Goal: Information Seeking & Learning: Compare options

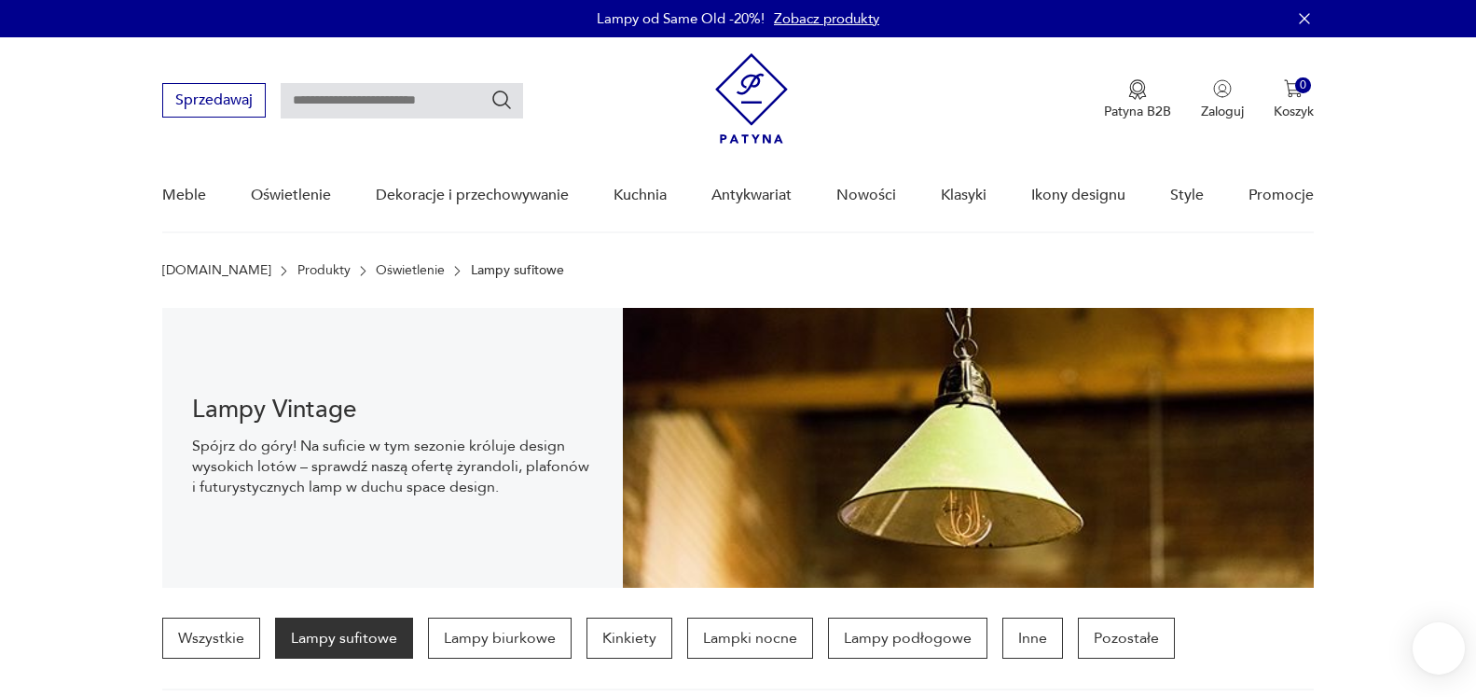
scroll to position [27, 0]
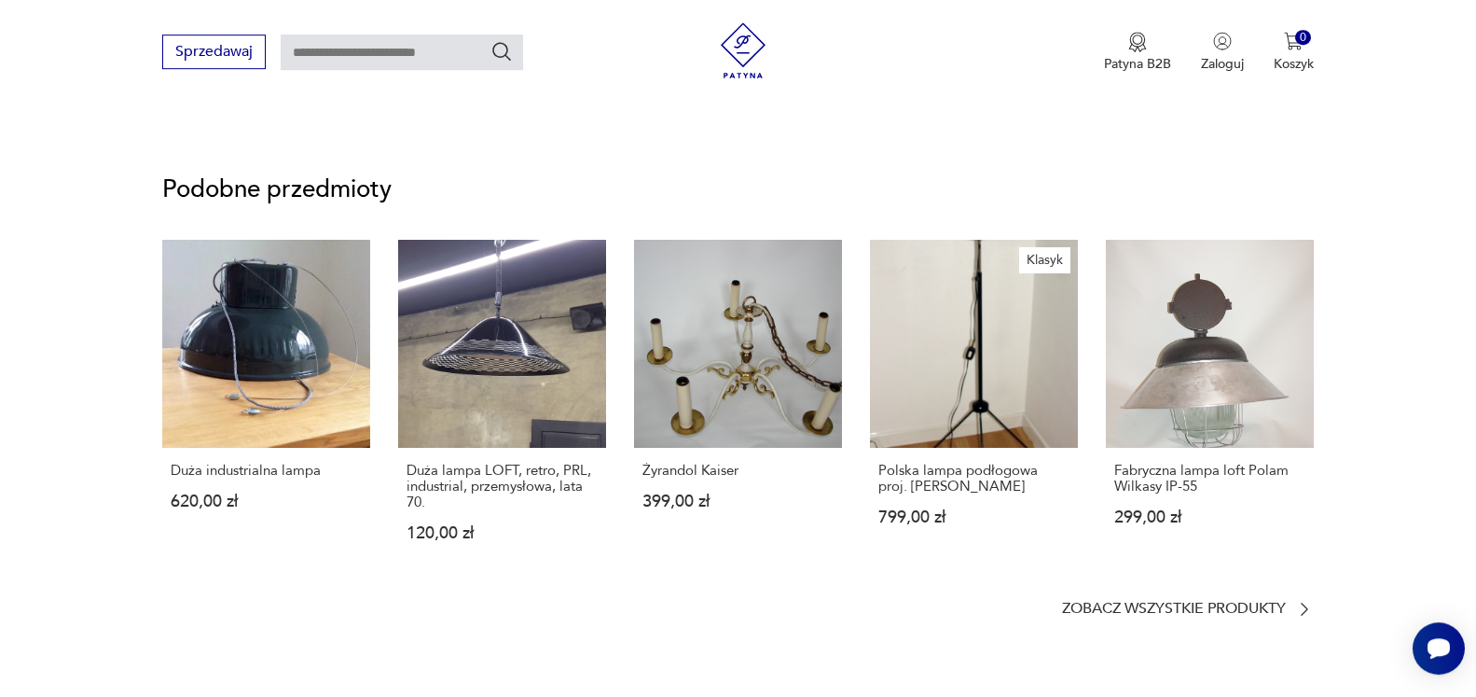
scroll to position [1271, 0]
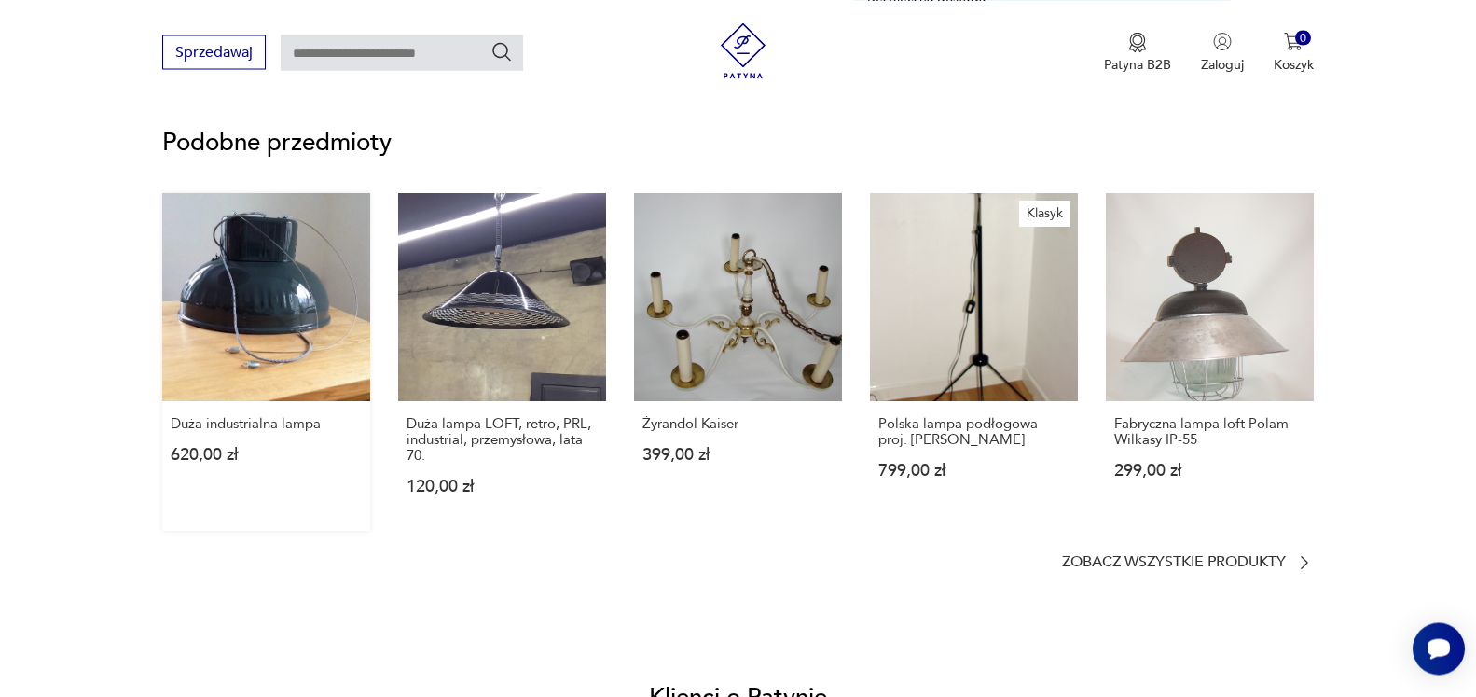
click at [297, 255] on link "Duża industrialna lampa 620,00 zł" at bounding box center [266, 362] width 208 height 338
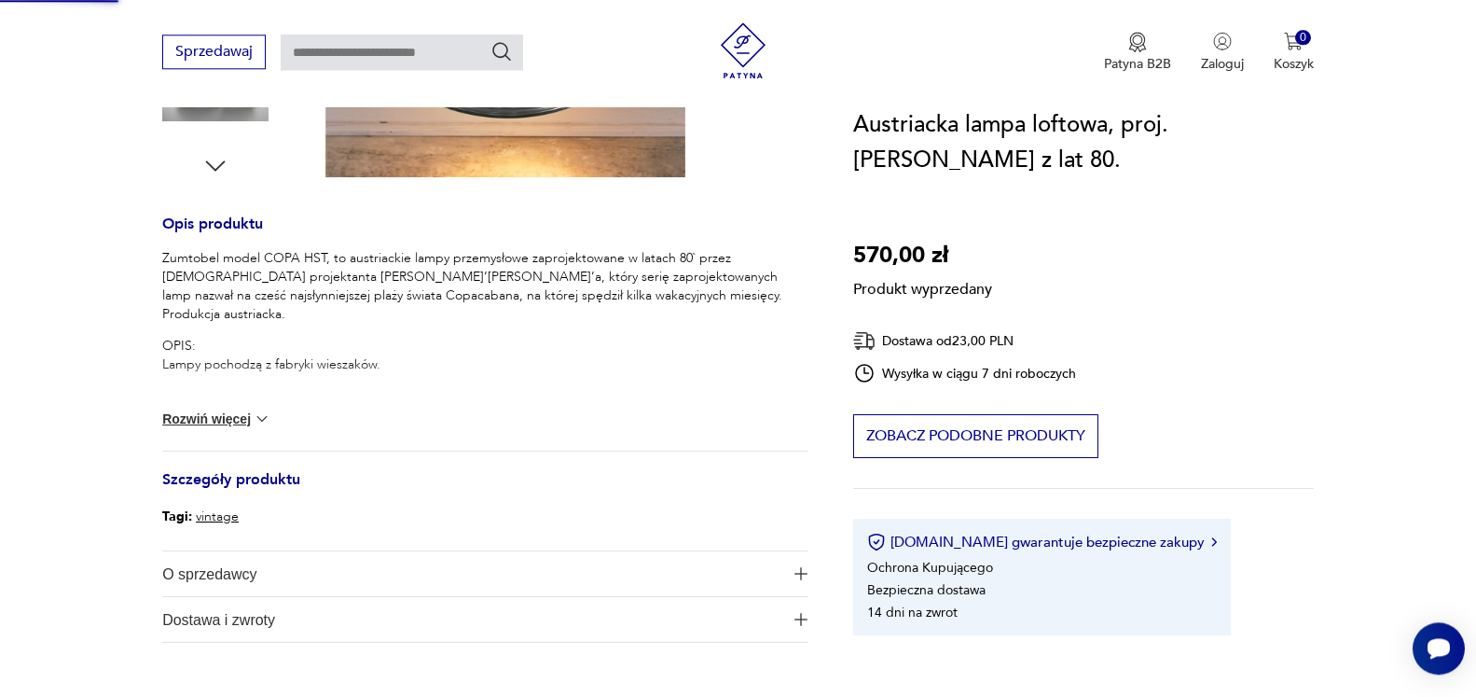
scroll to position [222, 0]
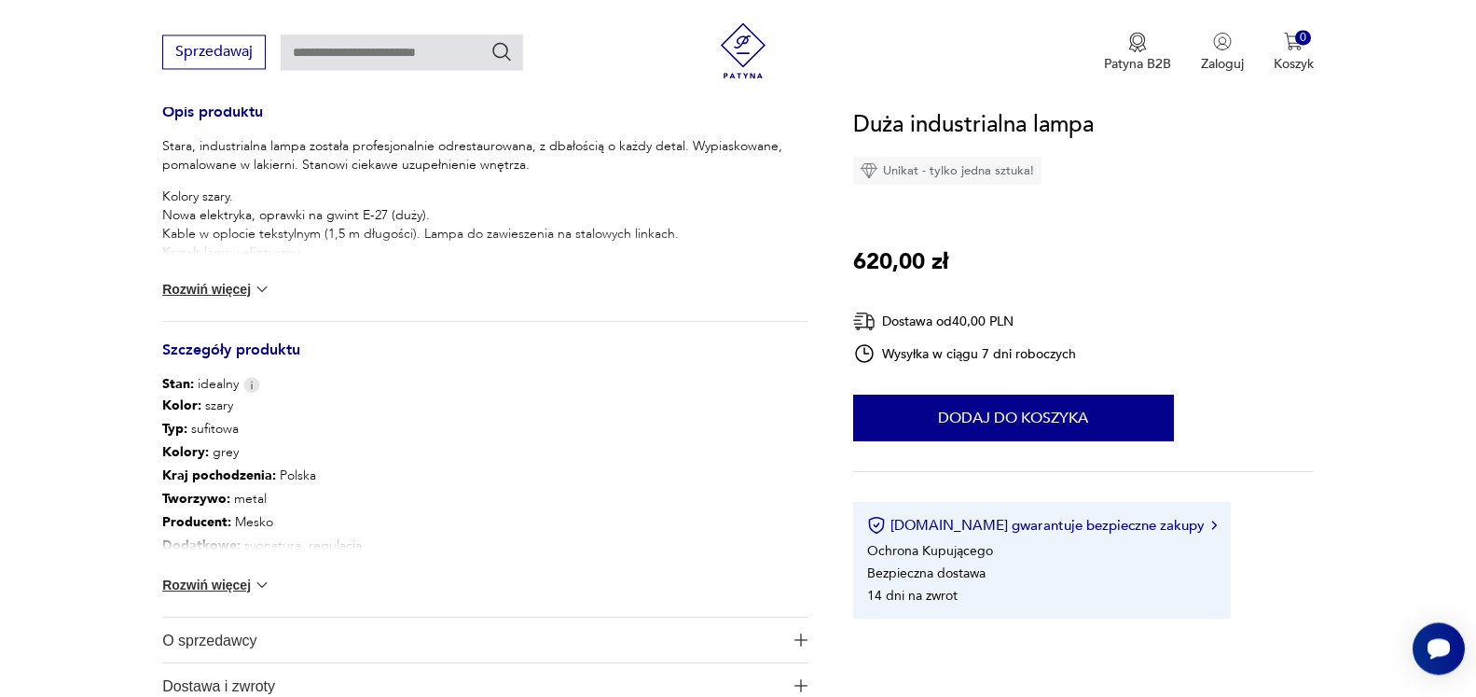
scroll to position [567, 0]
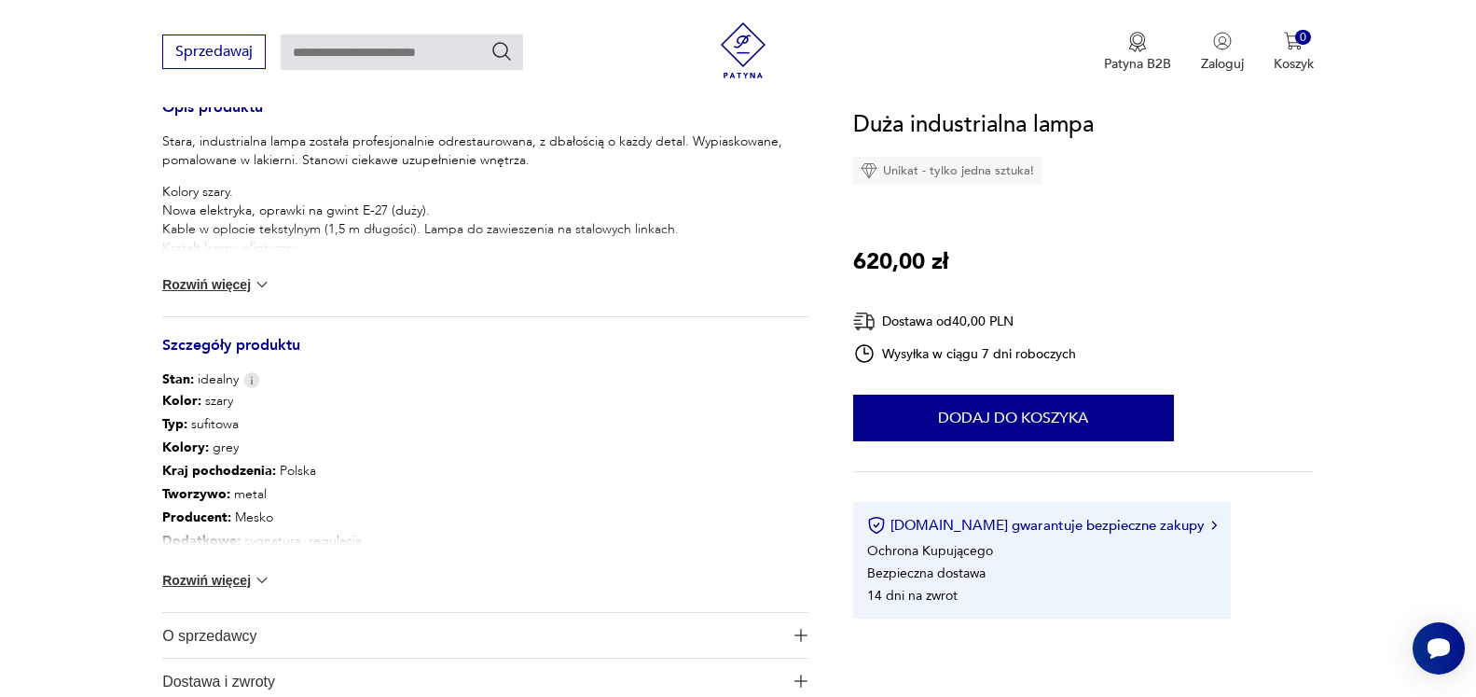
click at [183, 577] on button "Rozwiń więcej" at bounding box center [216, 580] width 108 height 19
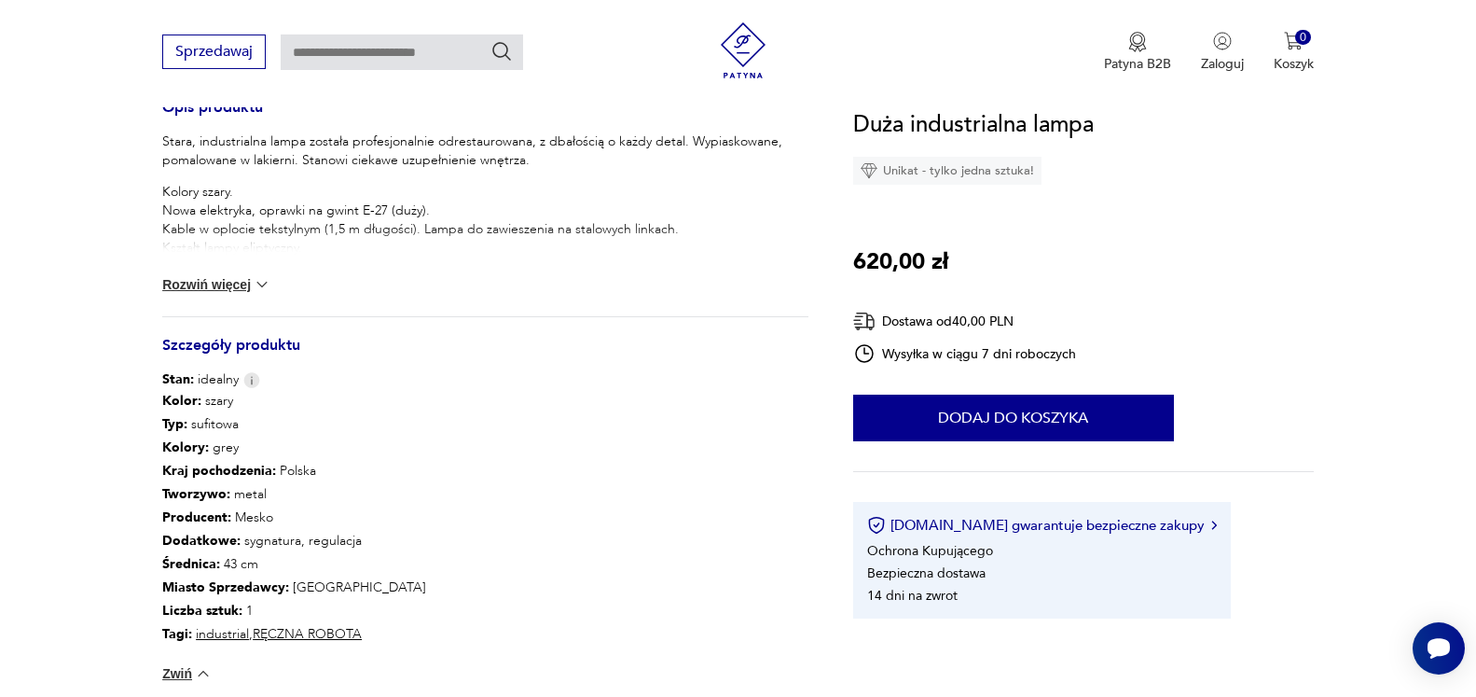
scroll to position [0, 0]
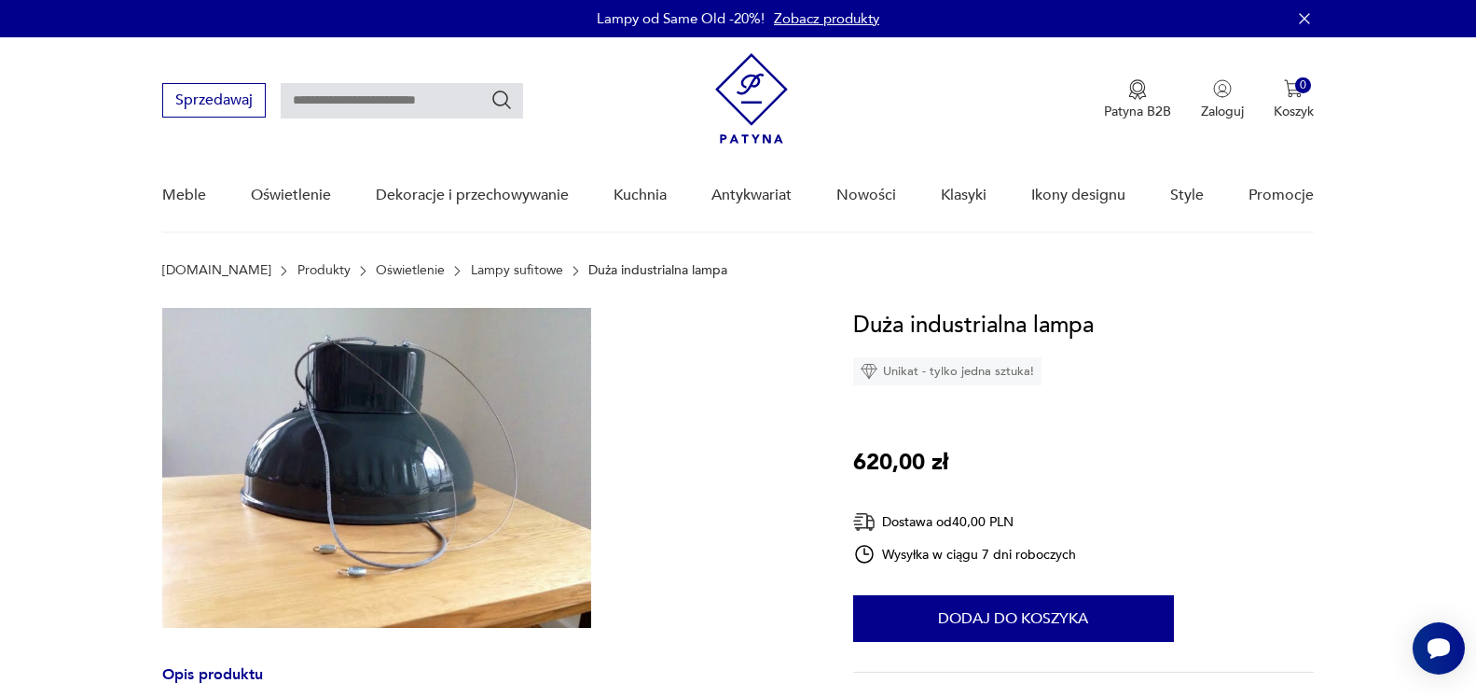
click at [390, 439] on img at bounding box center [376, 468] width 429 height 320
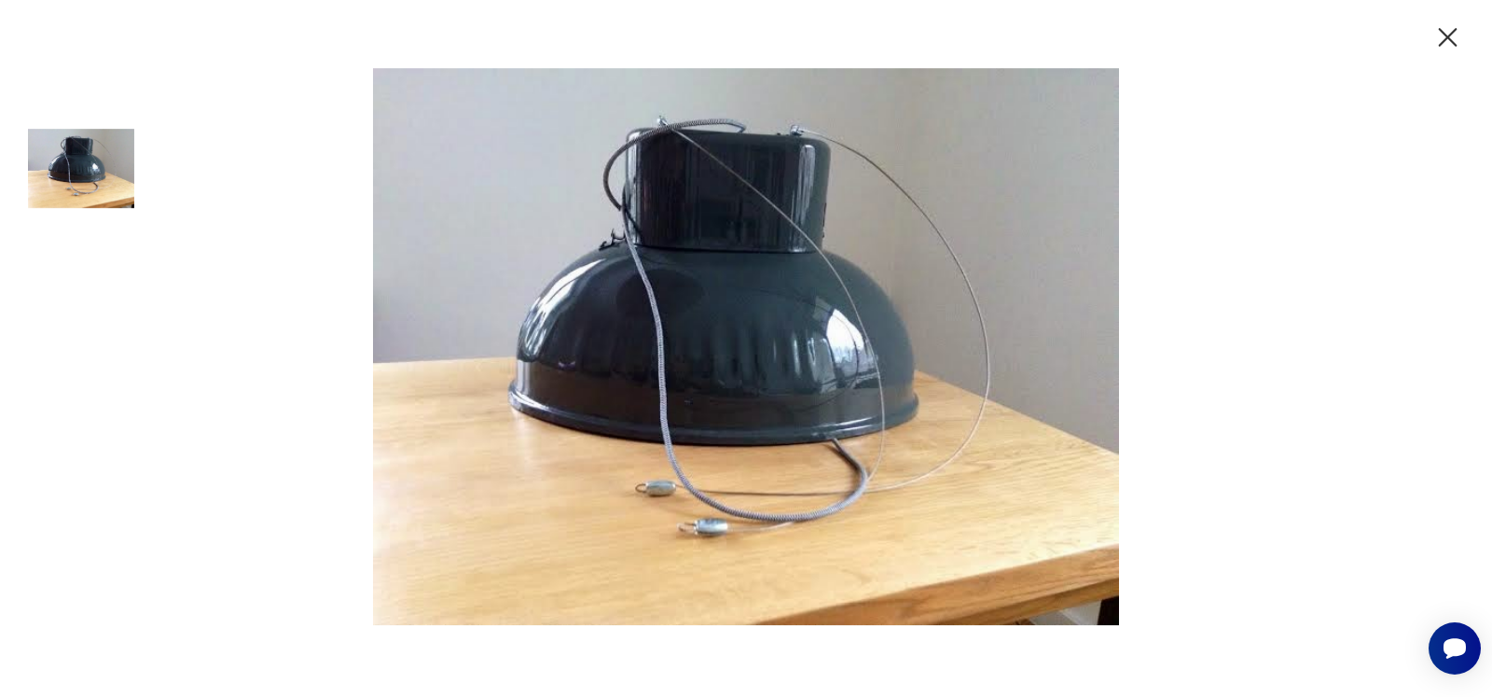
click at [1448, 44] on icon "button" at bounding box center [1448, 37] width 33 height 33
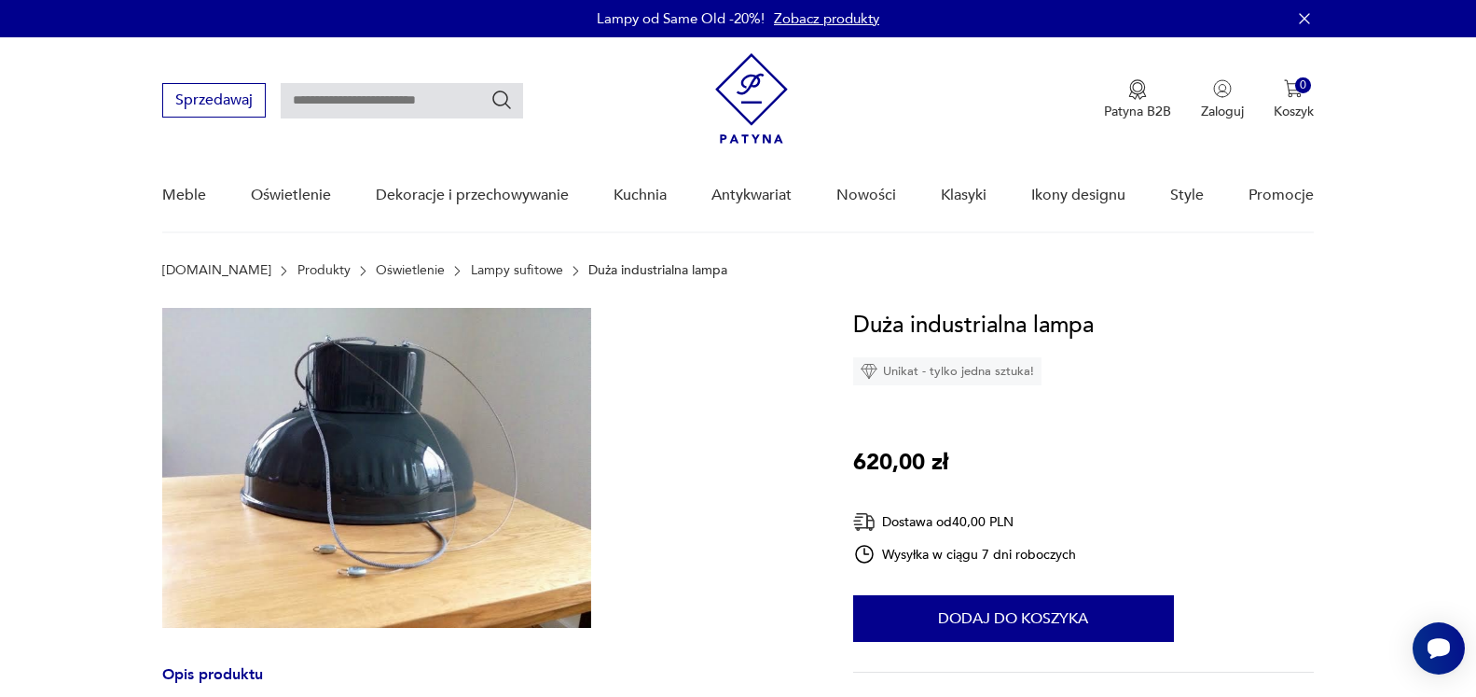
click at [477, 270] on link "Lampy sufitowe" at bounding box center [517, 270] width 92 height 15
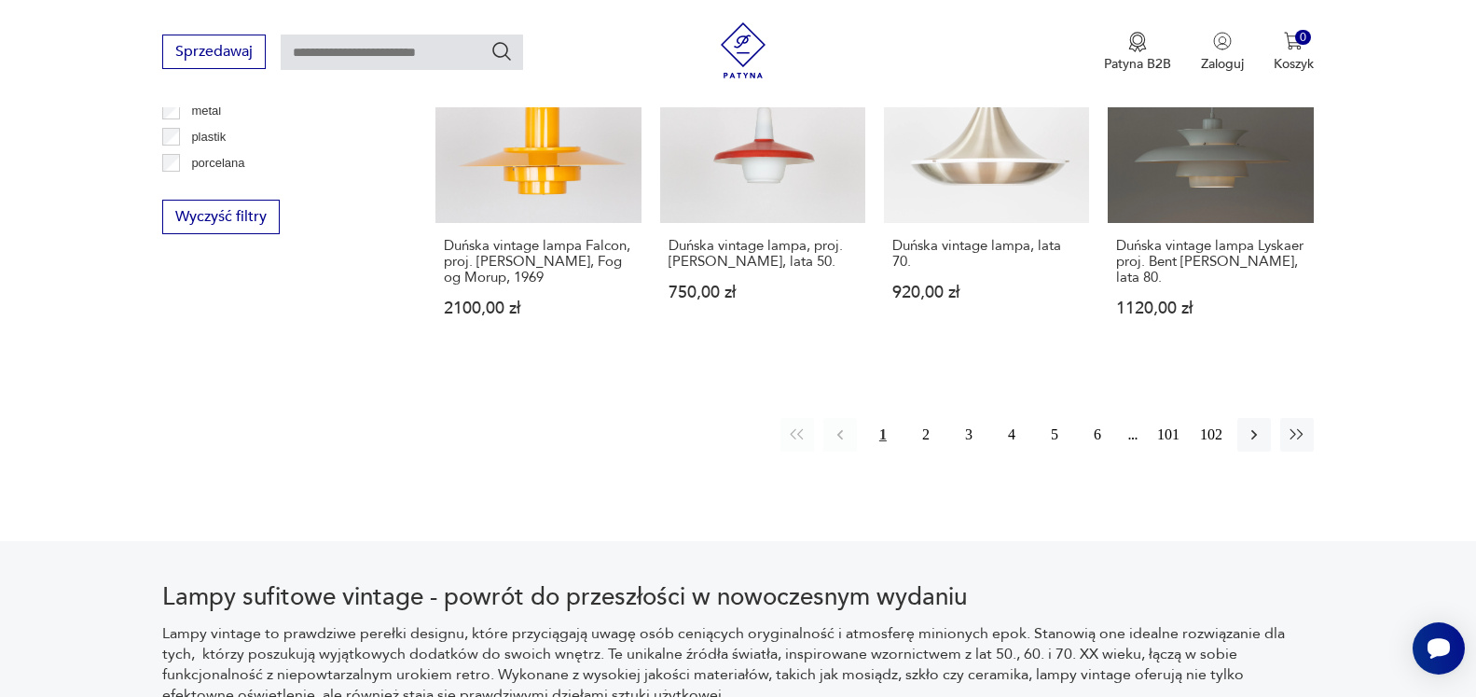
scroll to position [1898, 0]
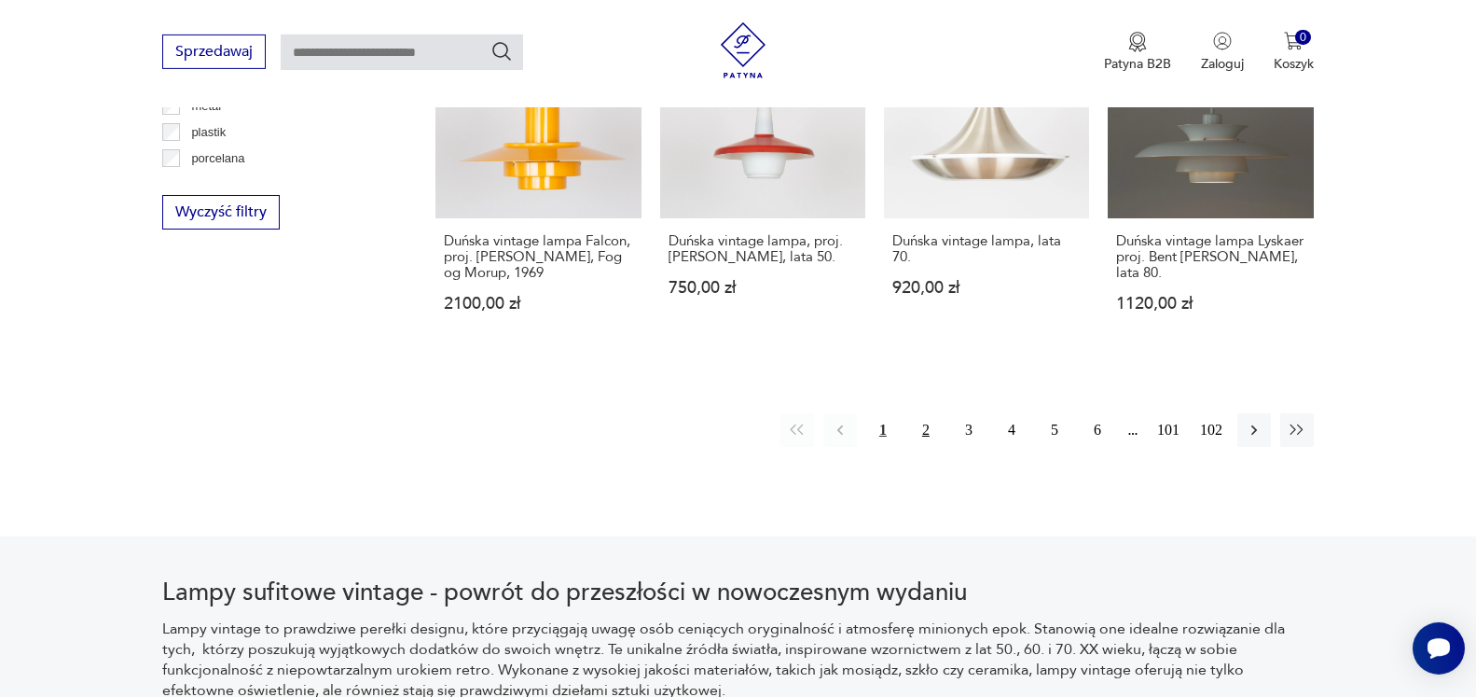
click at [927, 429] on button "2" at bounding box center [926, 430] width 34 height 34
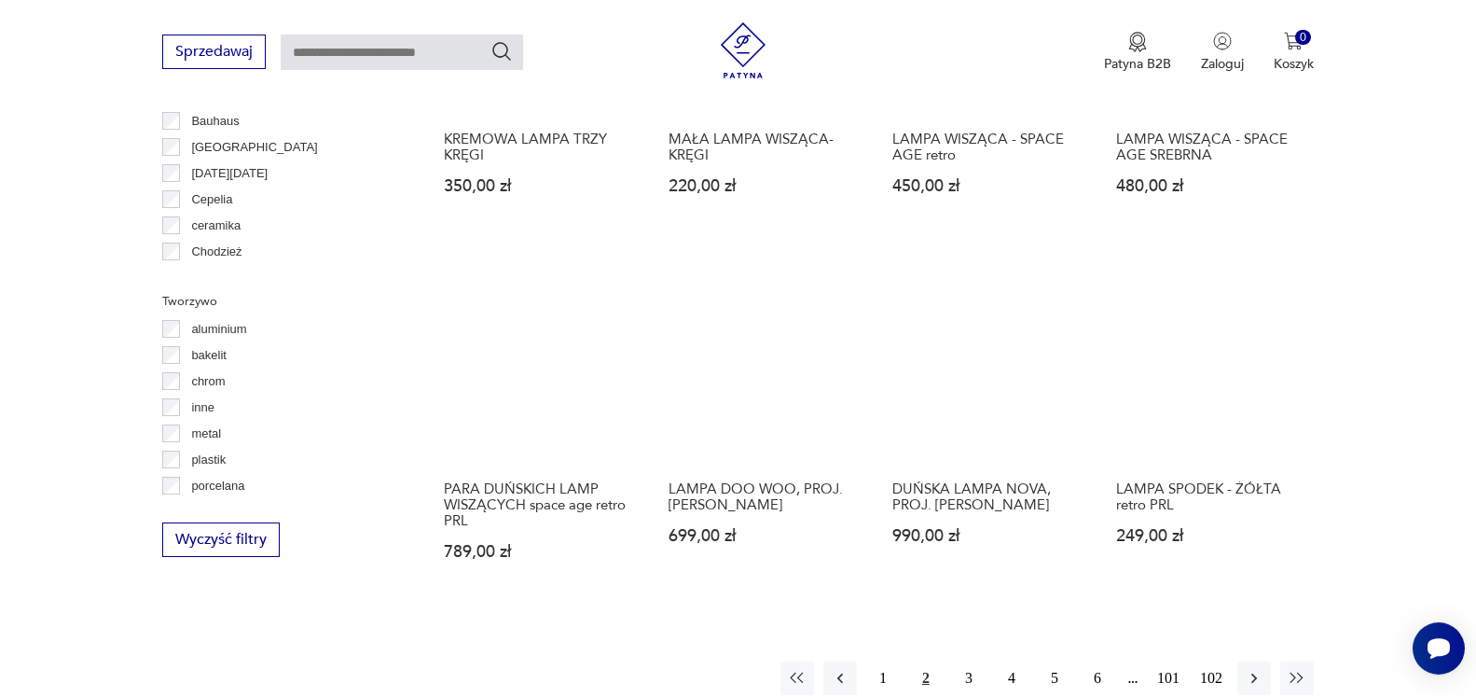
scroll to position [1735, 0]
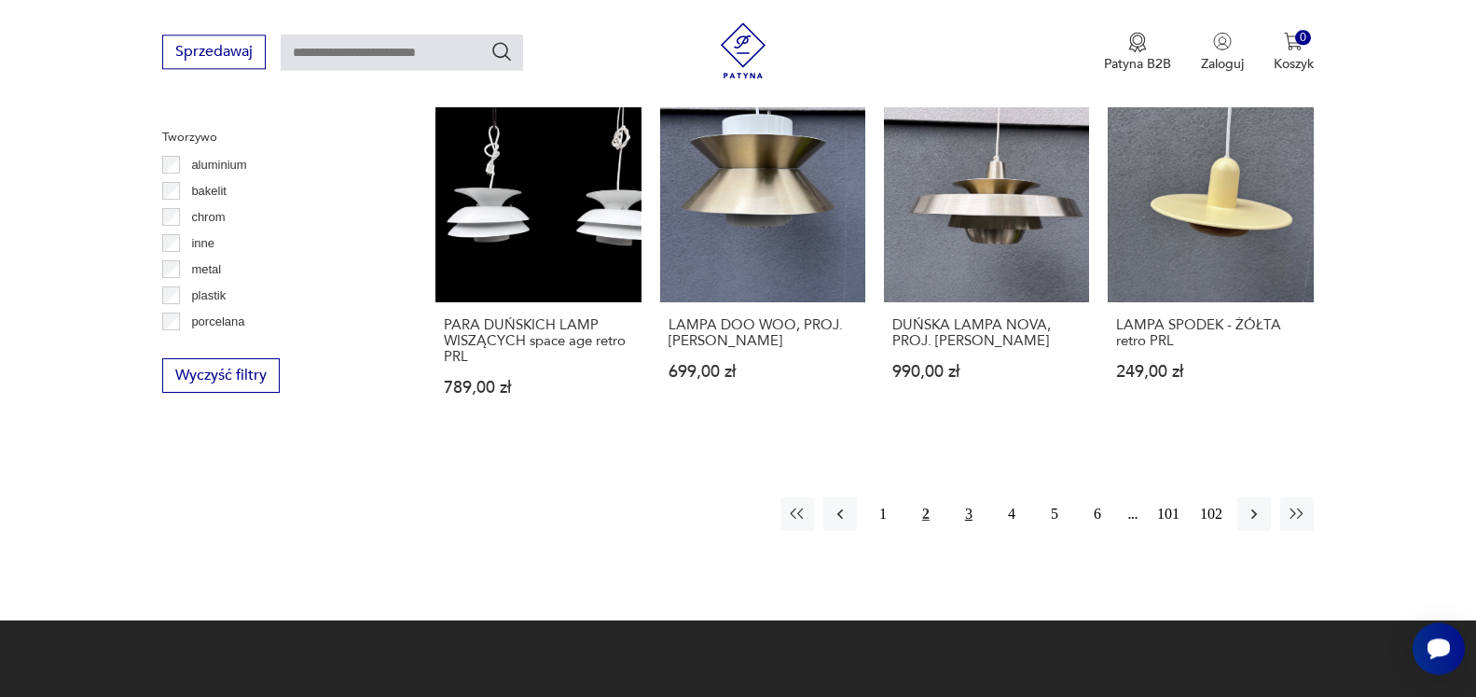
click at [969, 507] on button "3" at bounding box center [969, 514] width 34 height 34
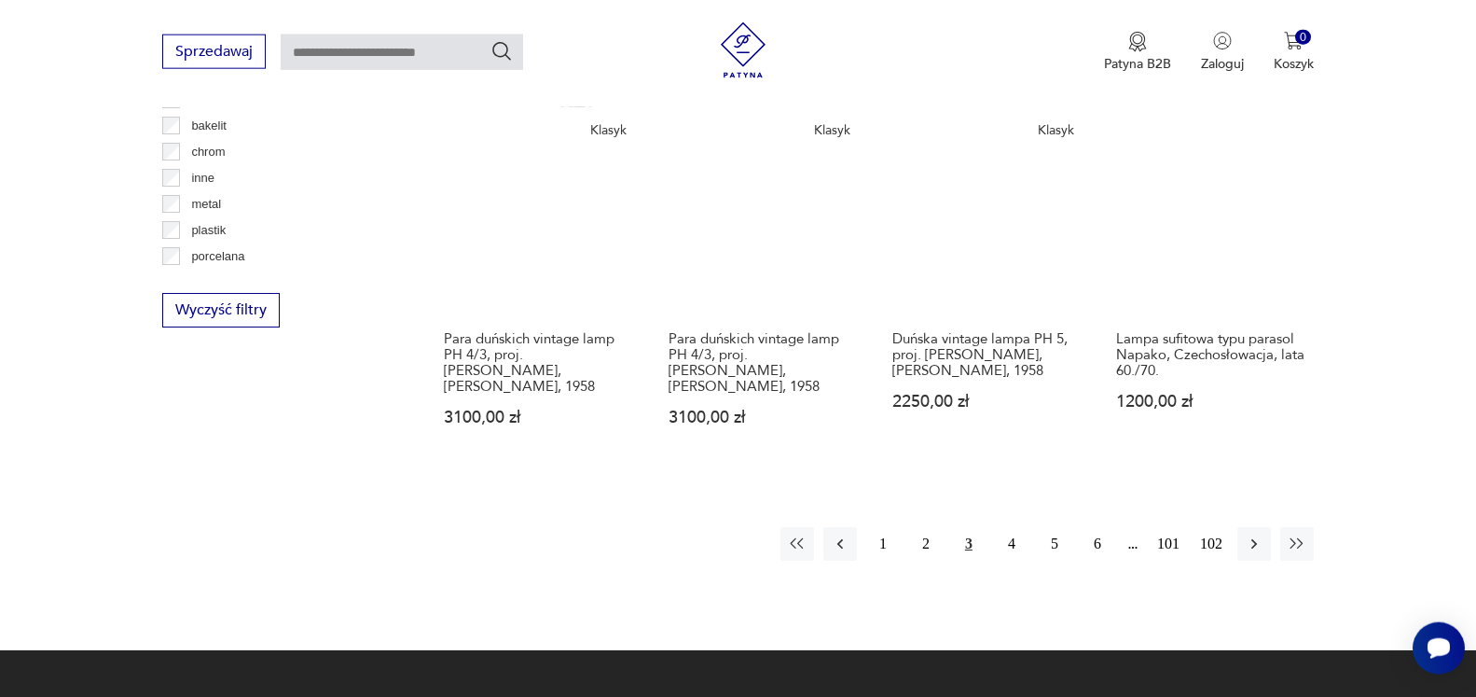
scroll to position [1805, 0]
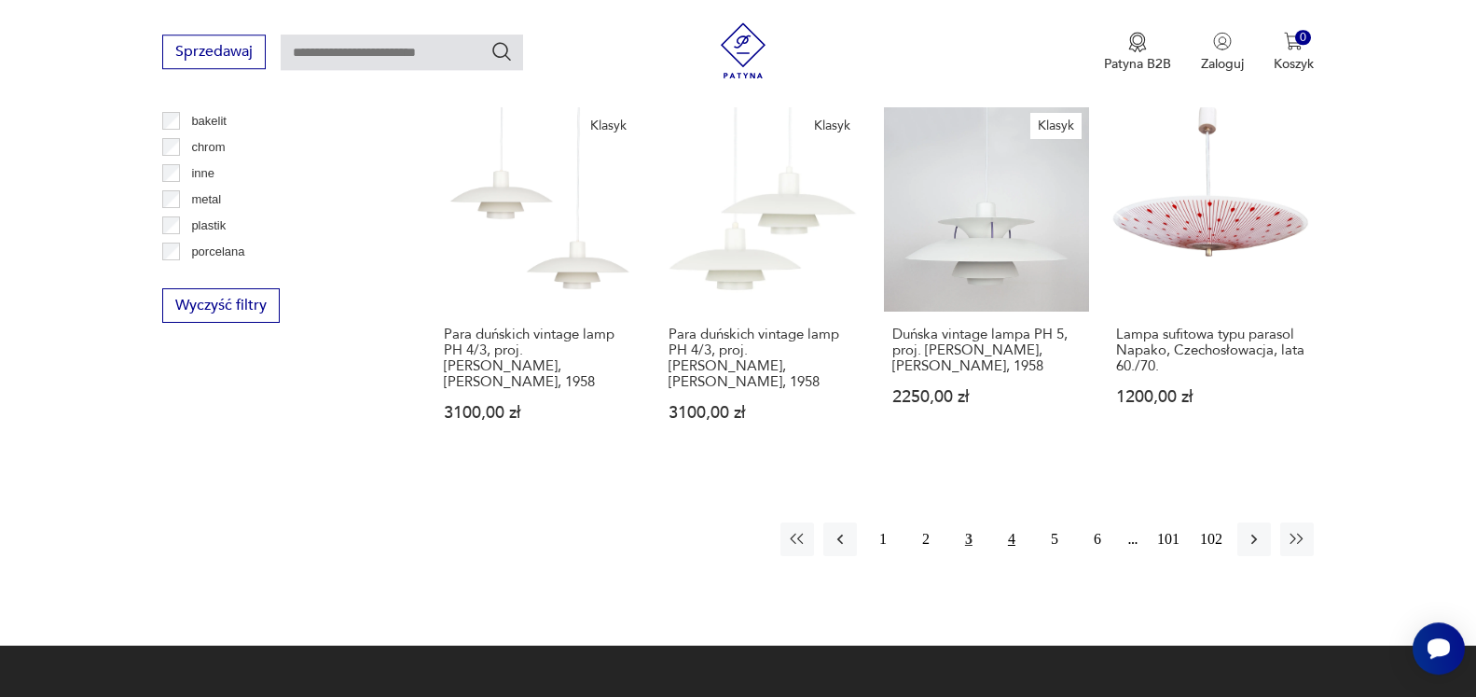
click at [1009, 522] on button "4" at bounding box center [1012, 539] width 34 height 34
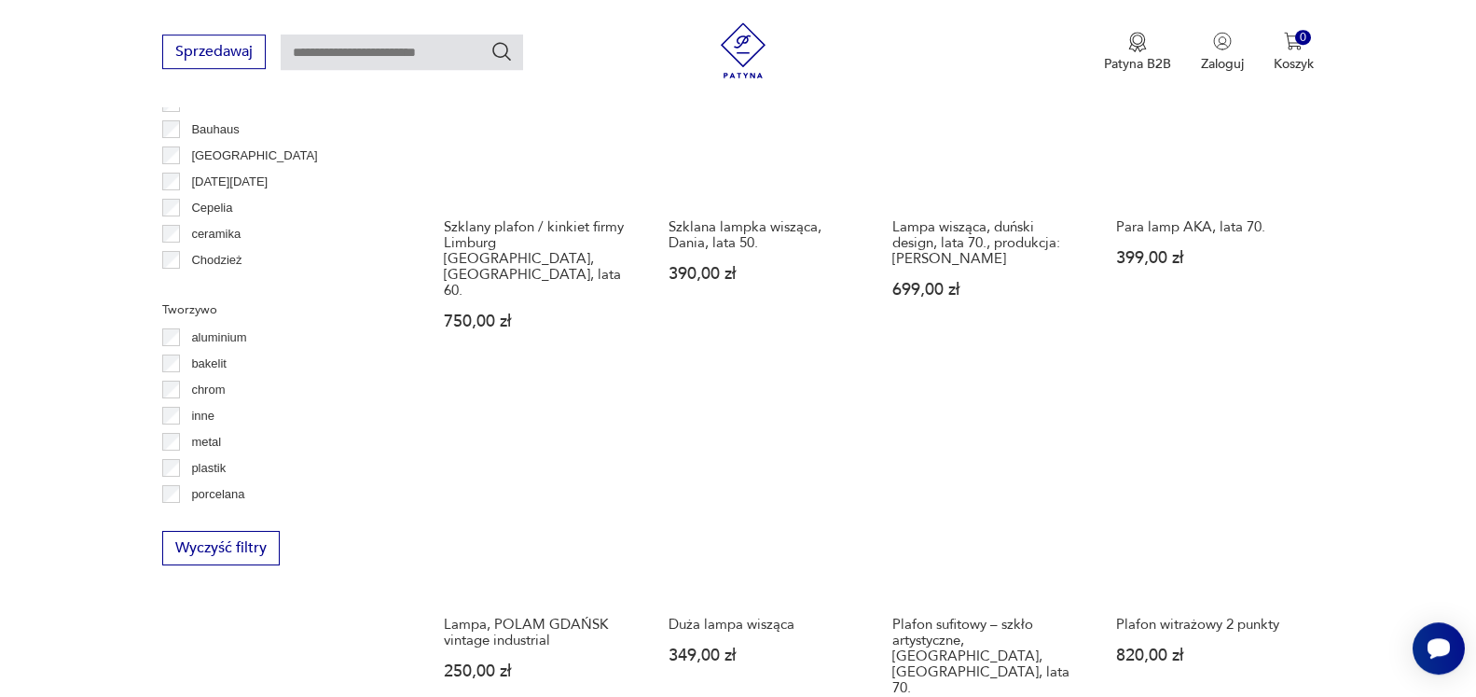
scroll to position [1742, 0]
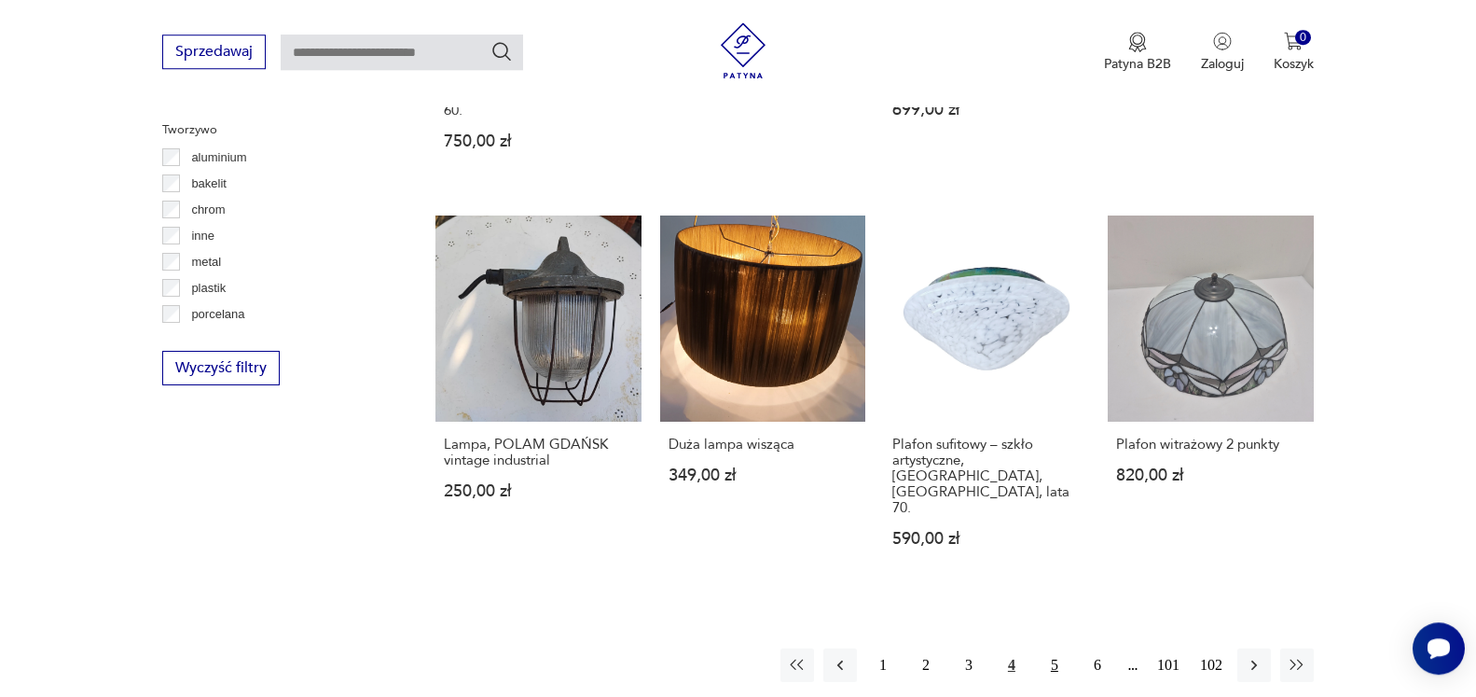
click at [1055, 648] on button "5" at bounding box center [1055, 665] width 34 height 34
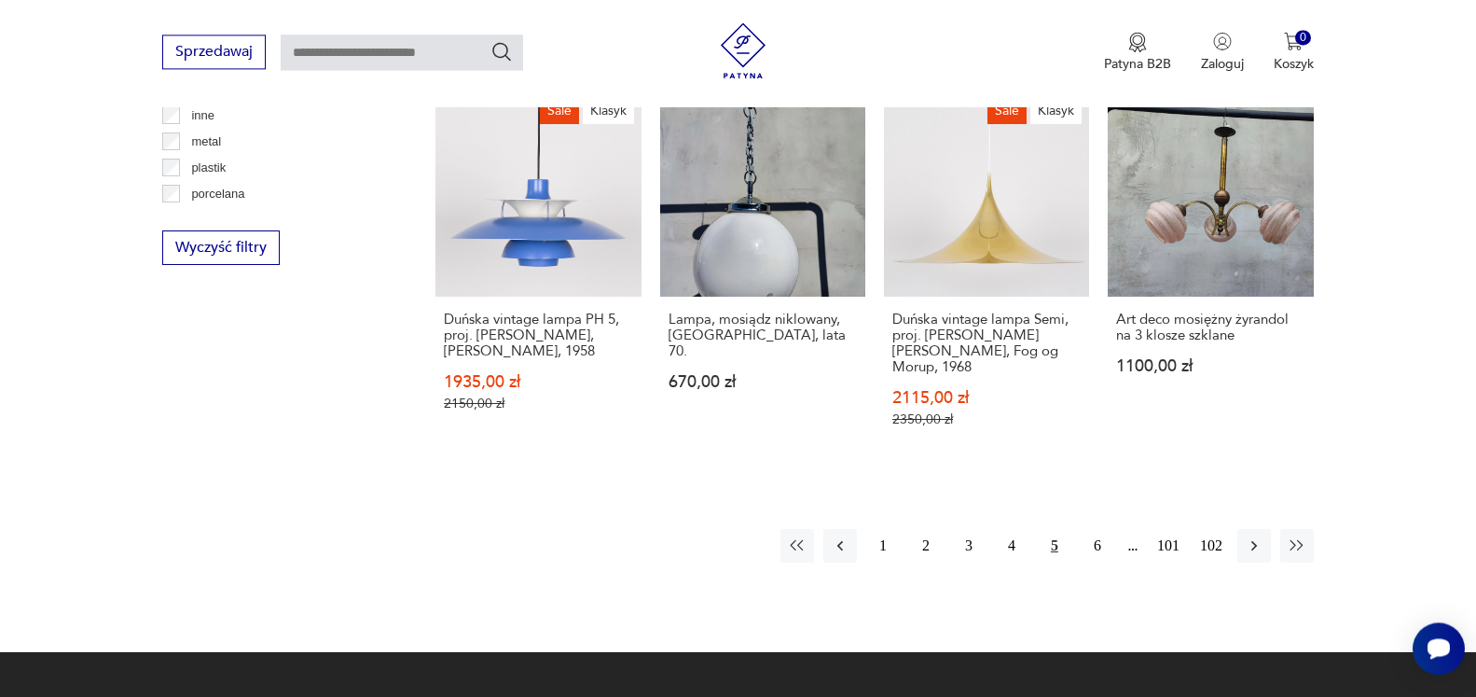
scroll to position [1871, 0]
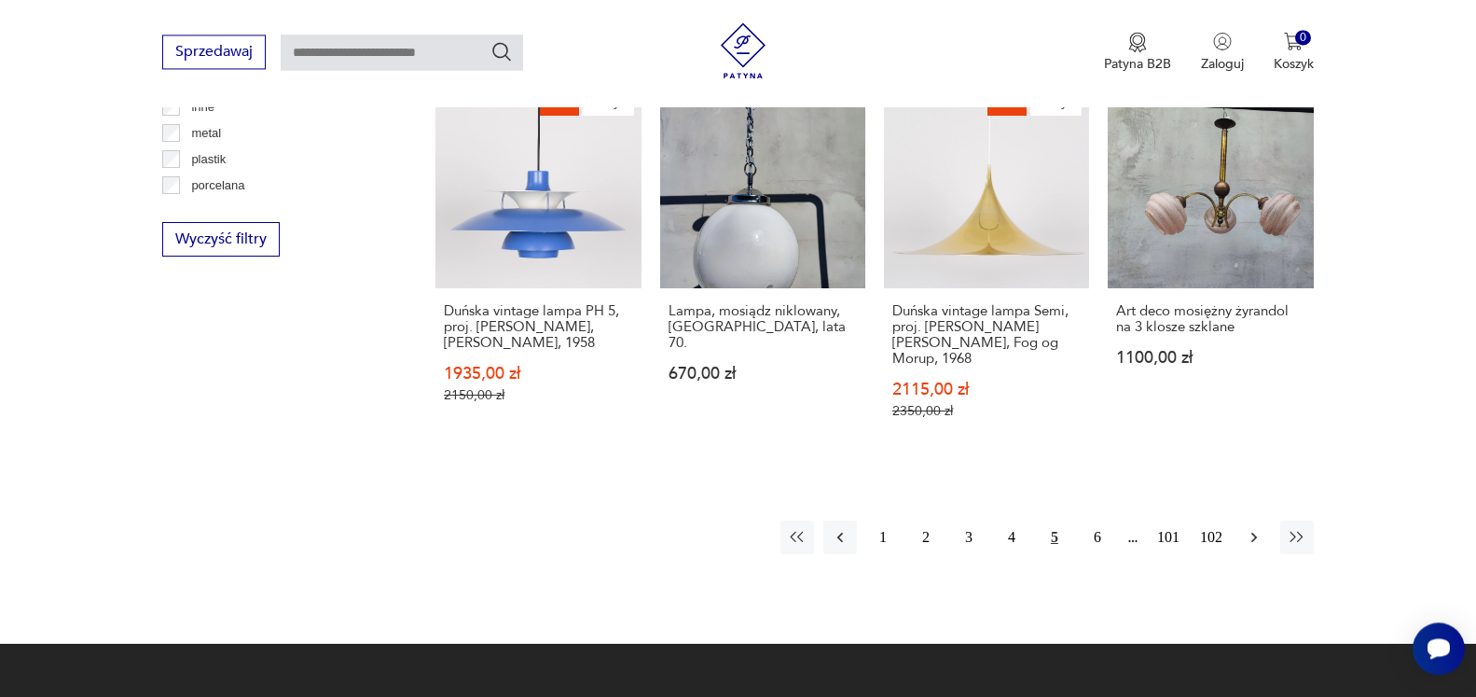
click at [1252, 528] on icon "button" at bounding box center [1254, 537] width 19 height 19
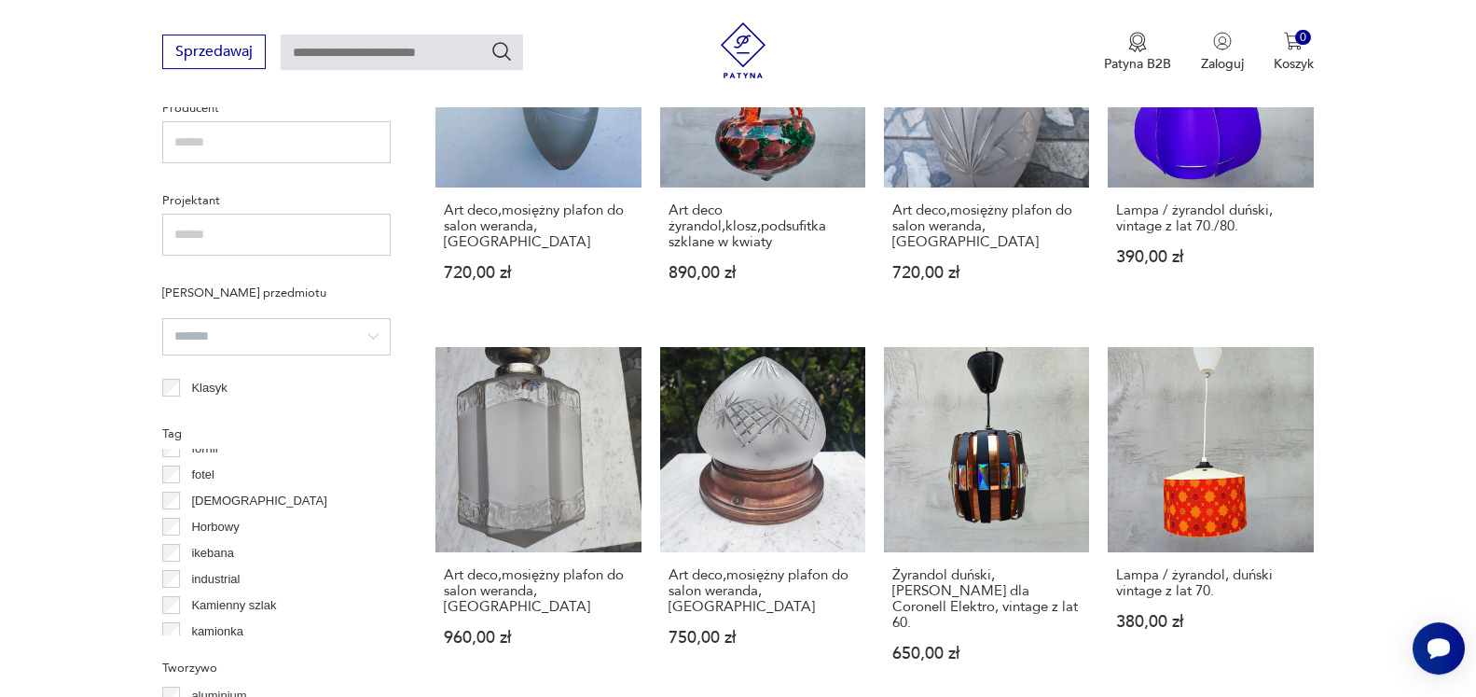
scroll to position [392, 0]
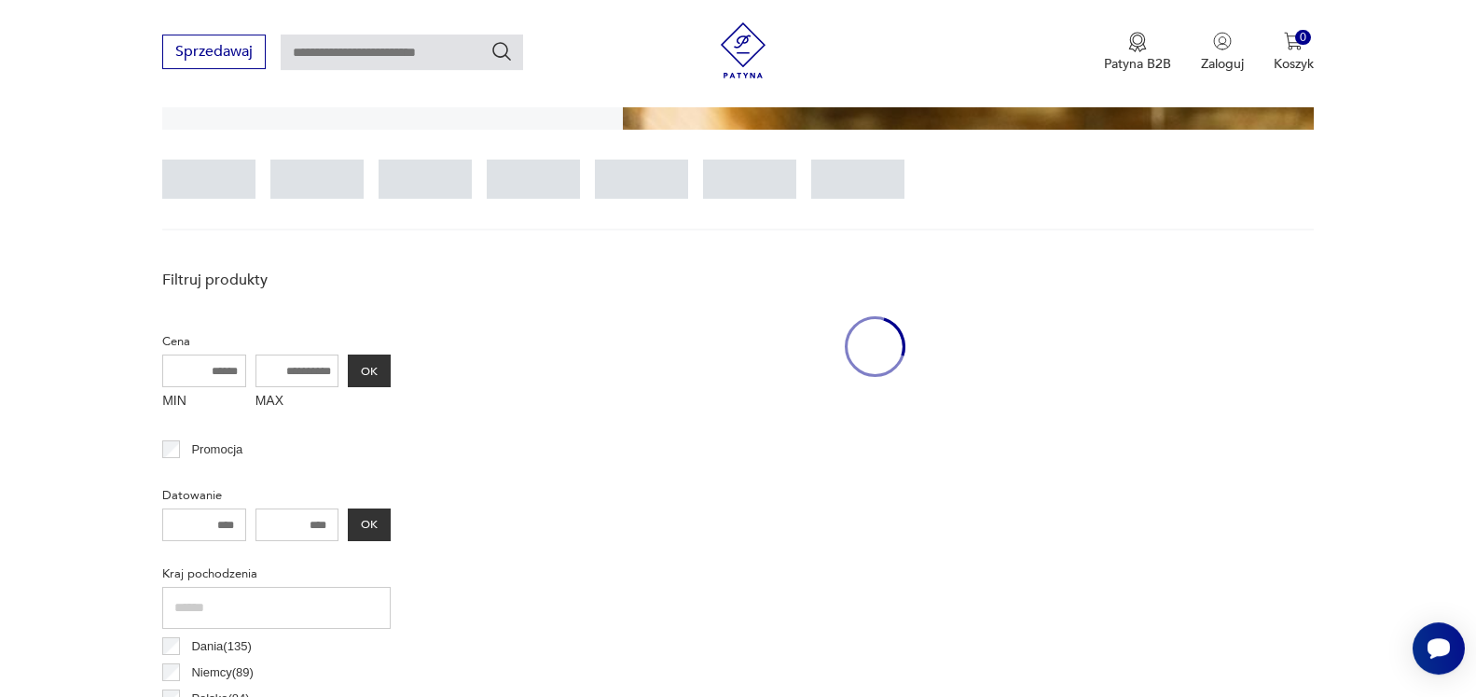
scroll to position [439, 0]
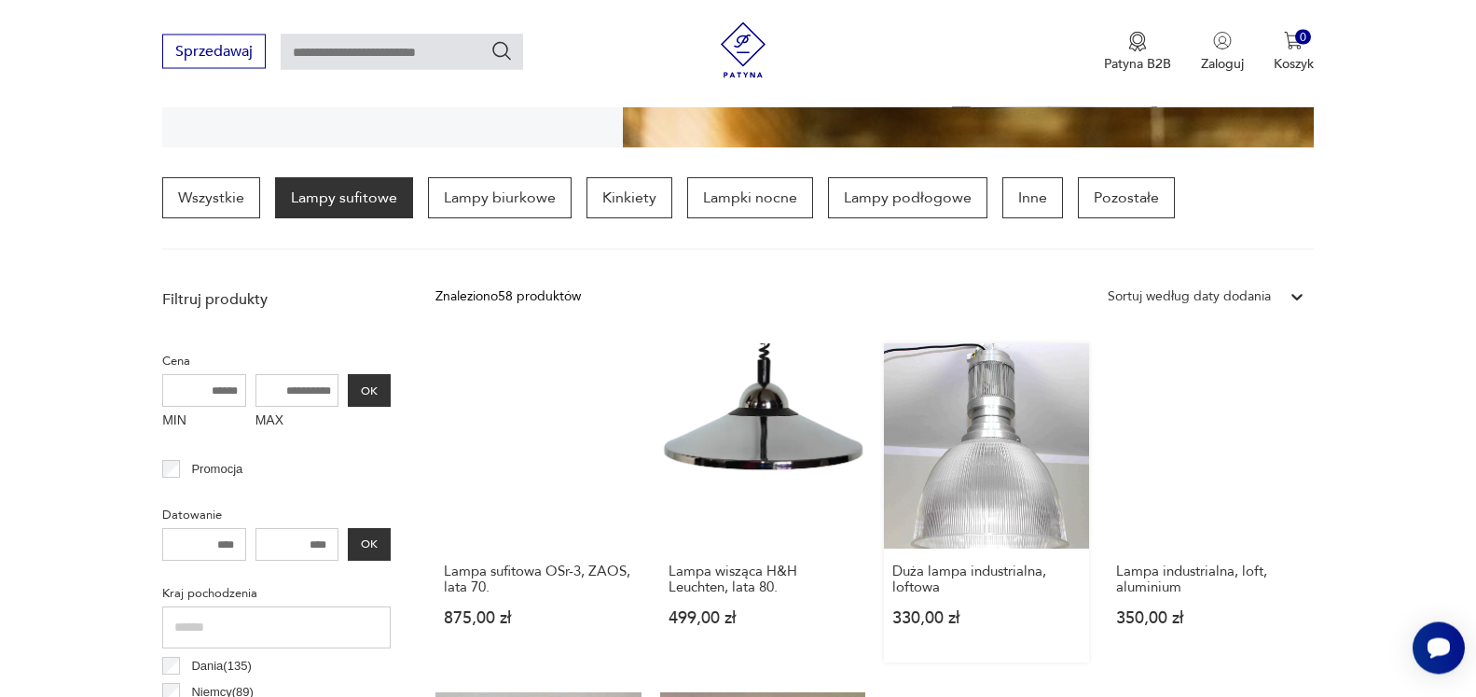
click at [994, 422] on link "Duża lampa industrialna, loftowa 330,00 zł" at bounding box center [986, 503] width 205 height 319
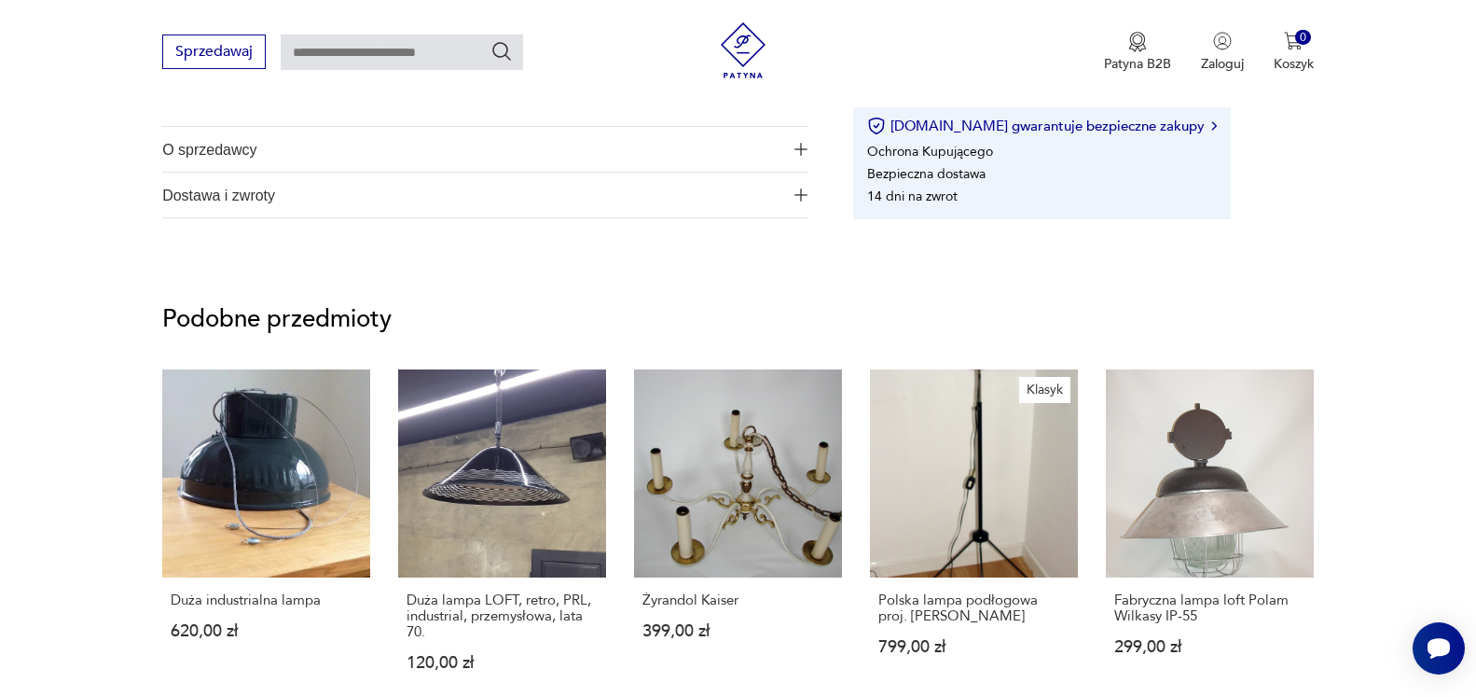
scroll to position [380, 0]
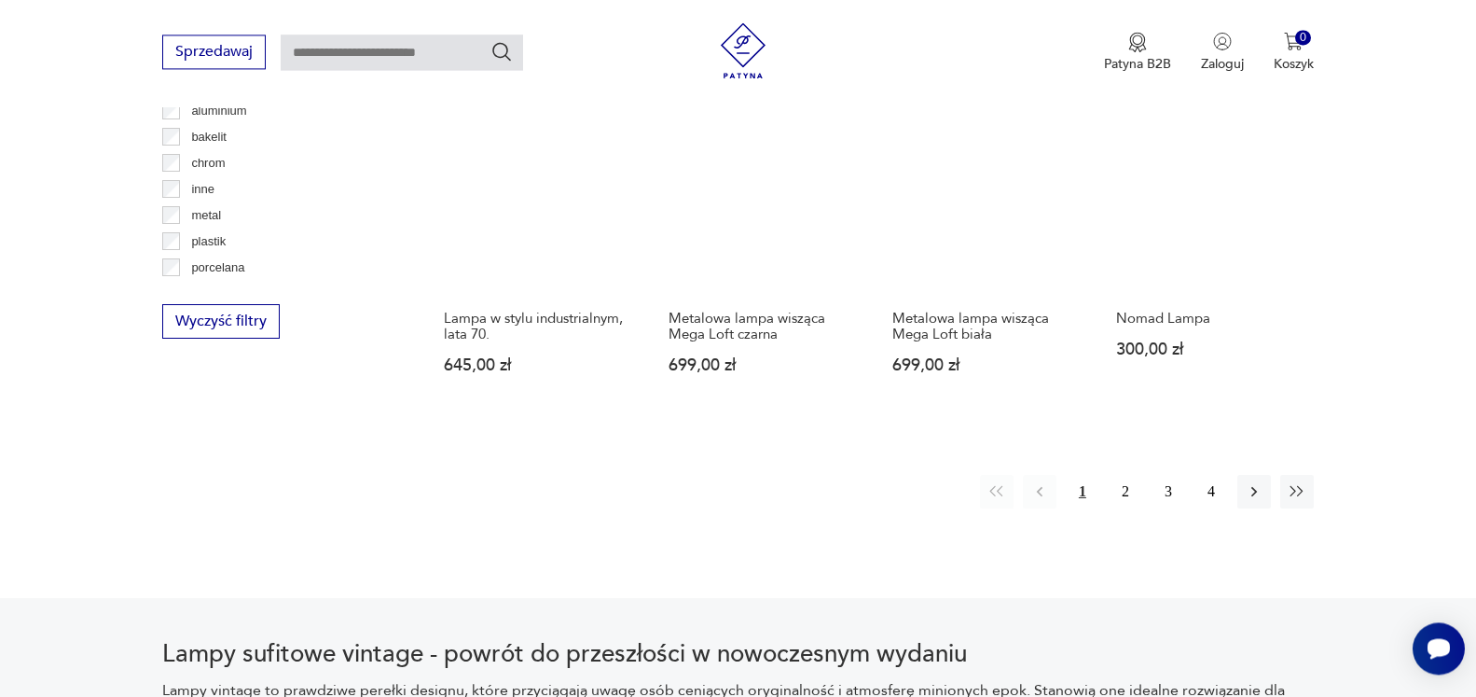
scroll to position [1849, 0]
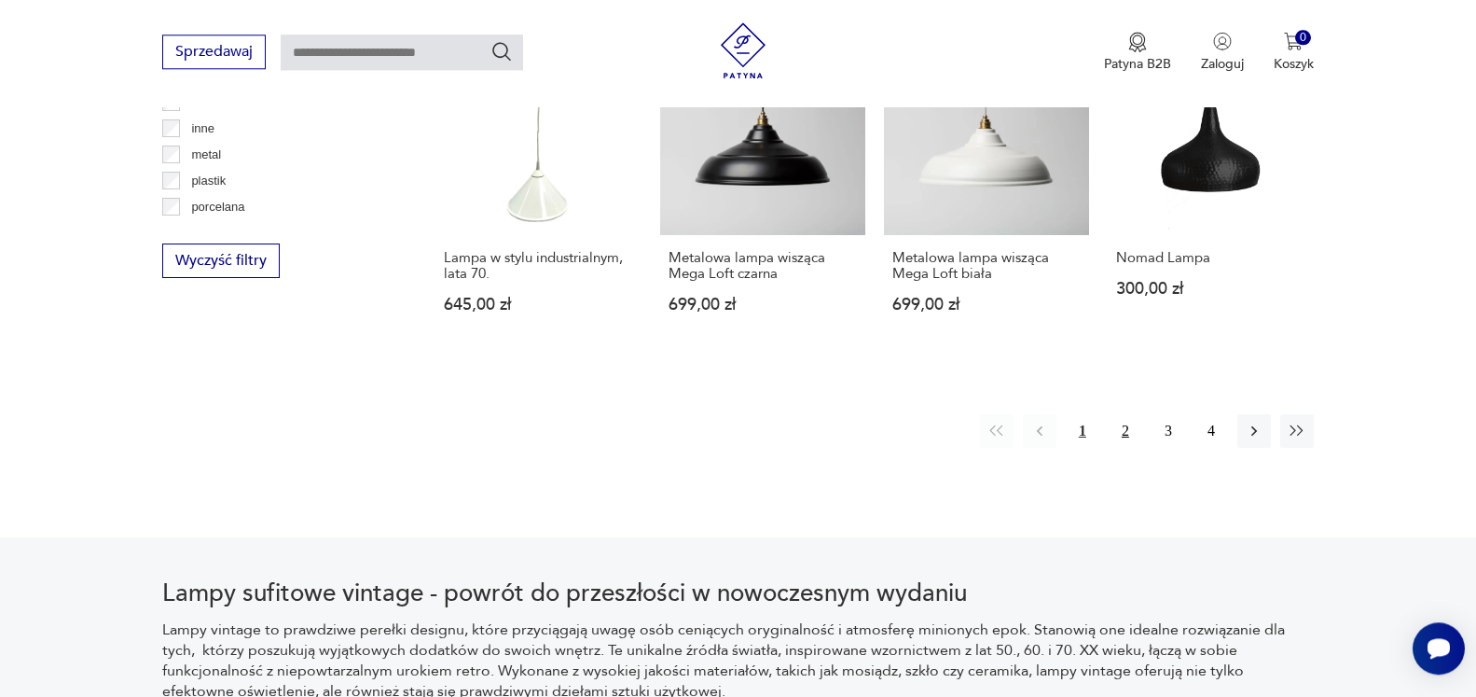
click at [1123, 416] on button "2" at bounding box center [1126, 431] width 34 height 34
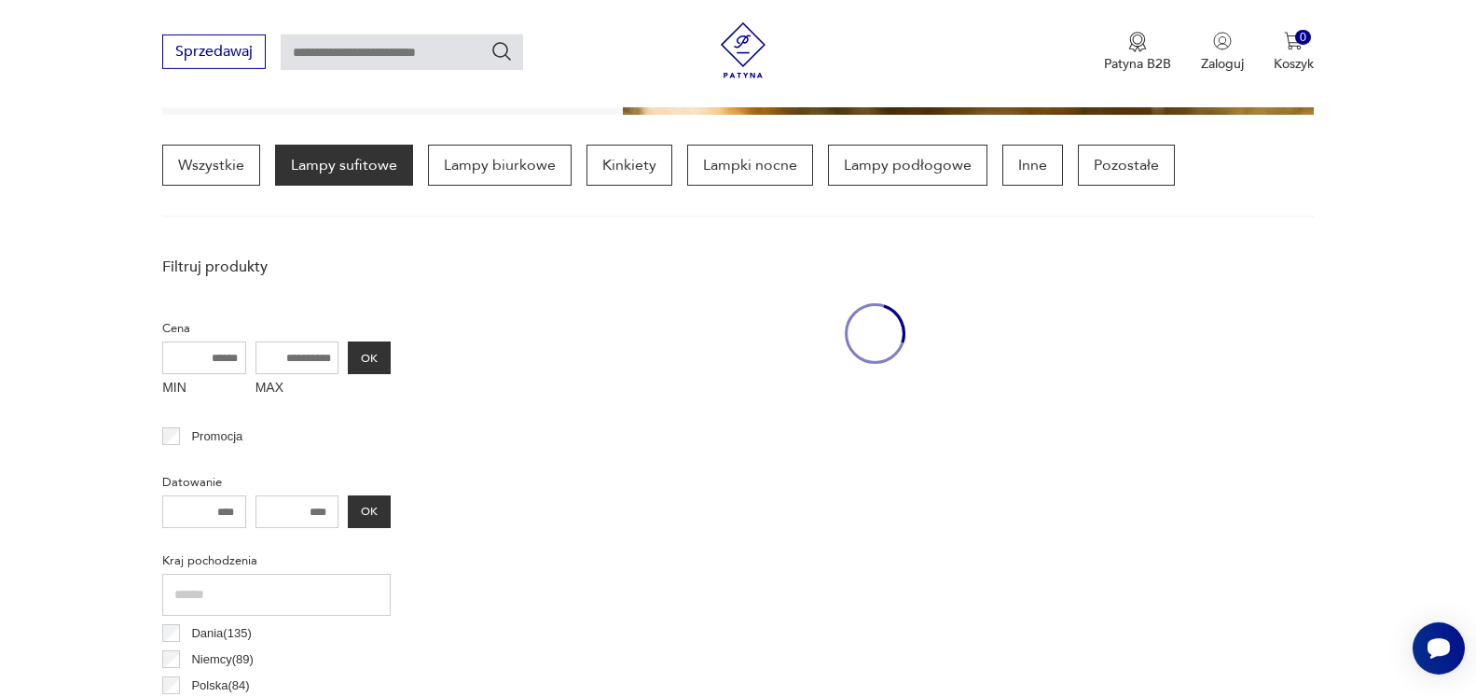
scroll to position [439, 0]
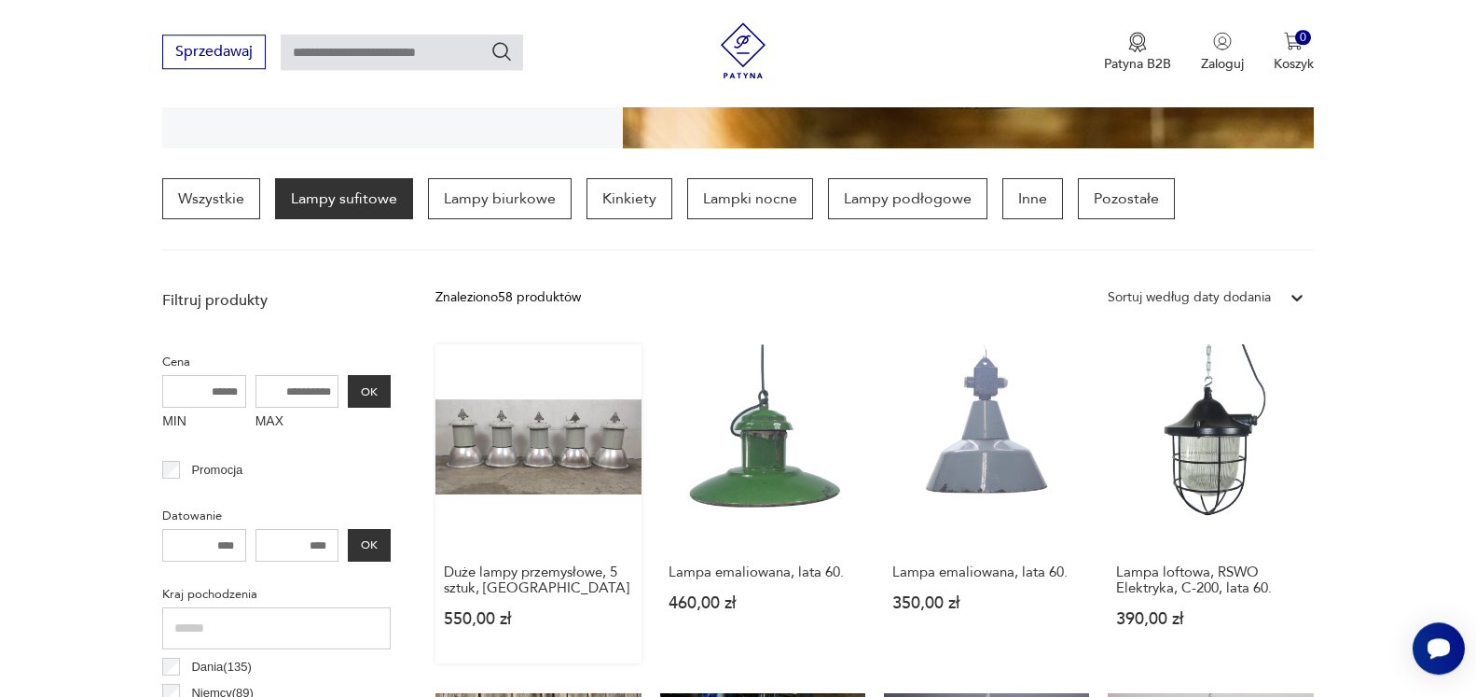
click at [522, 415] on link "Duże lampy przemysłowe, 5 sztuk, [GEOGRAPHIC_DATA] 550,00 zł" at bounding box center [538, 503] width 205 height 319
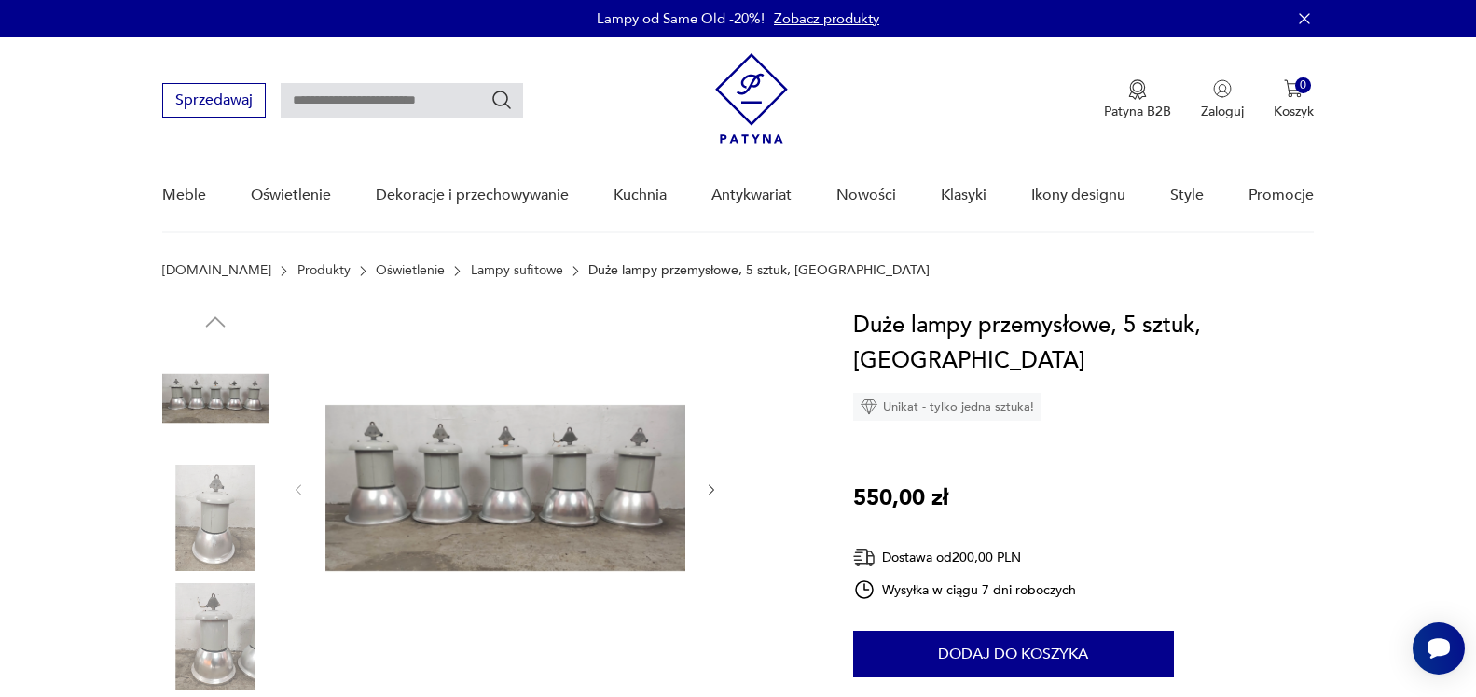
click at [488, 464] on img at bounding box center [505, 488] width 360 height 360
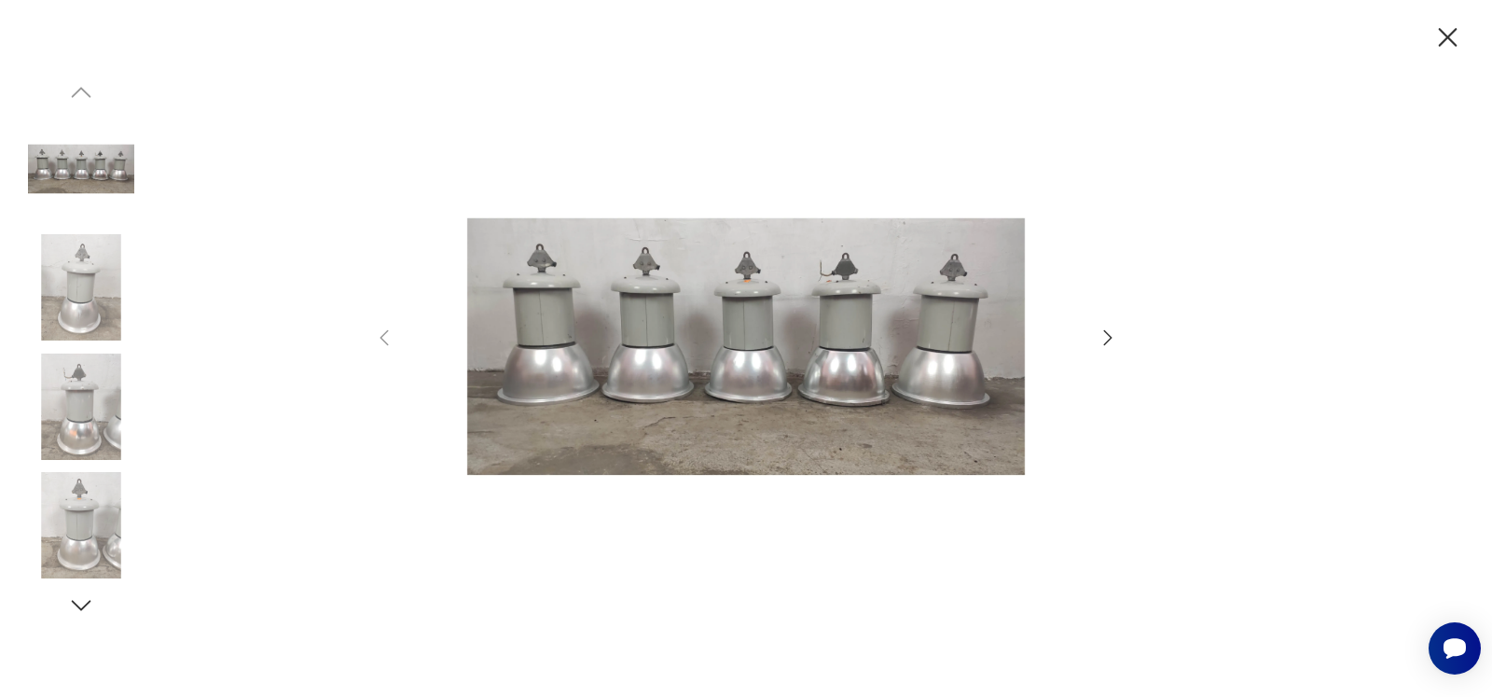
click at [1110, 342] on icon "button" at bounding box center [1108, 337] width 22 height 22
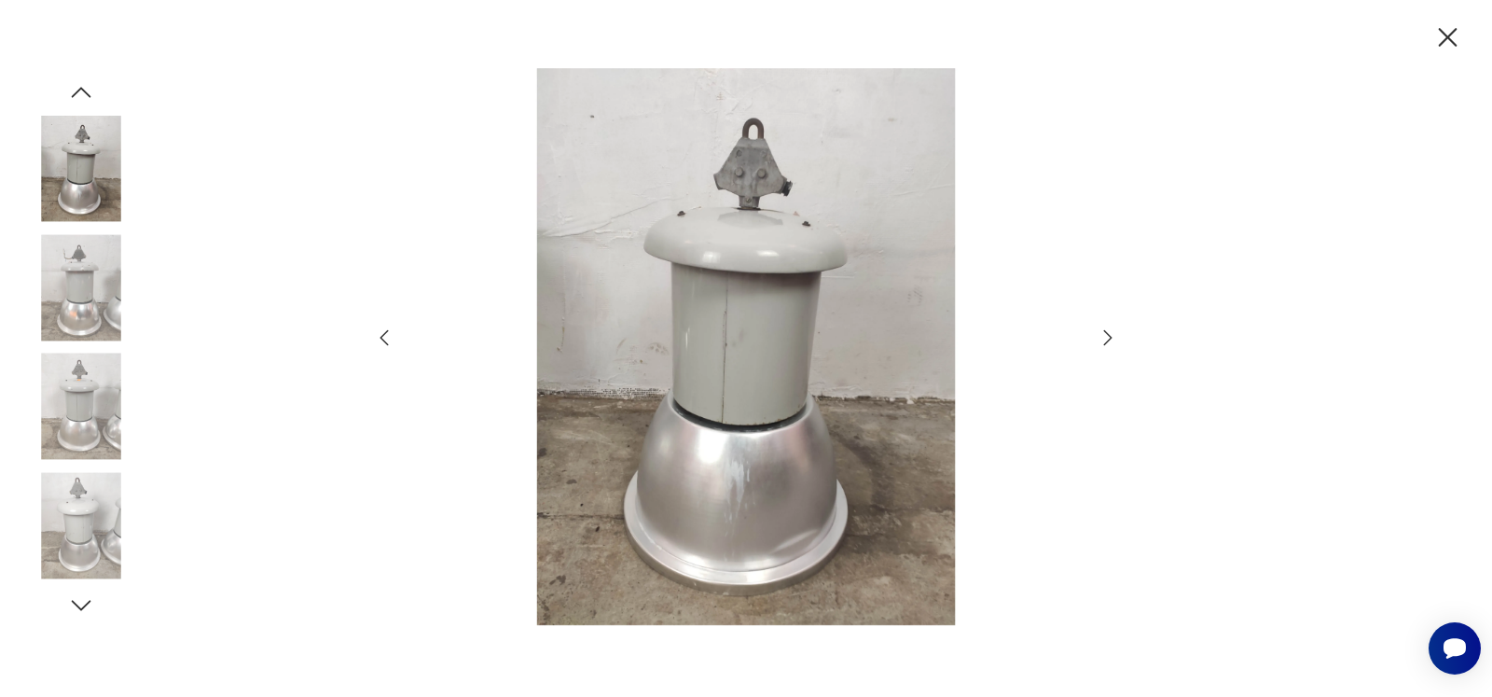
click at [1104, 342] on icon "button" at bounding box center [1108, 337] width 22 height 22
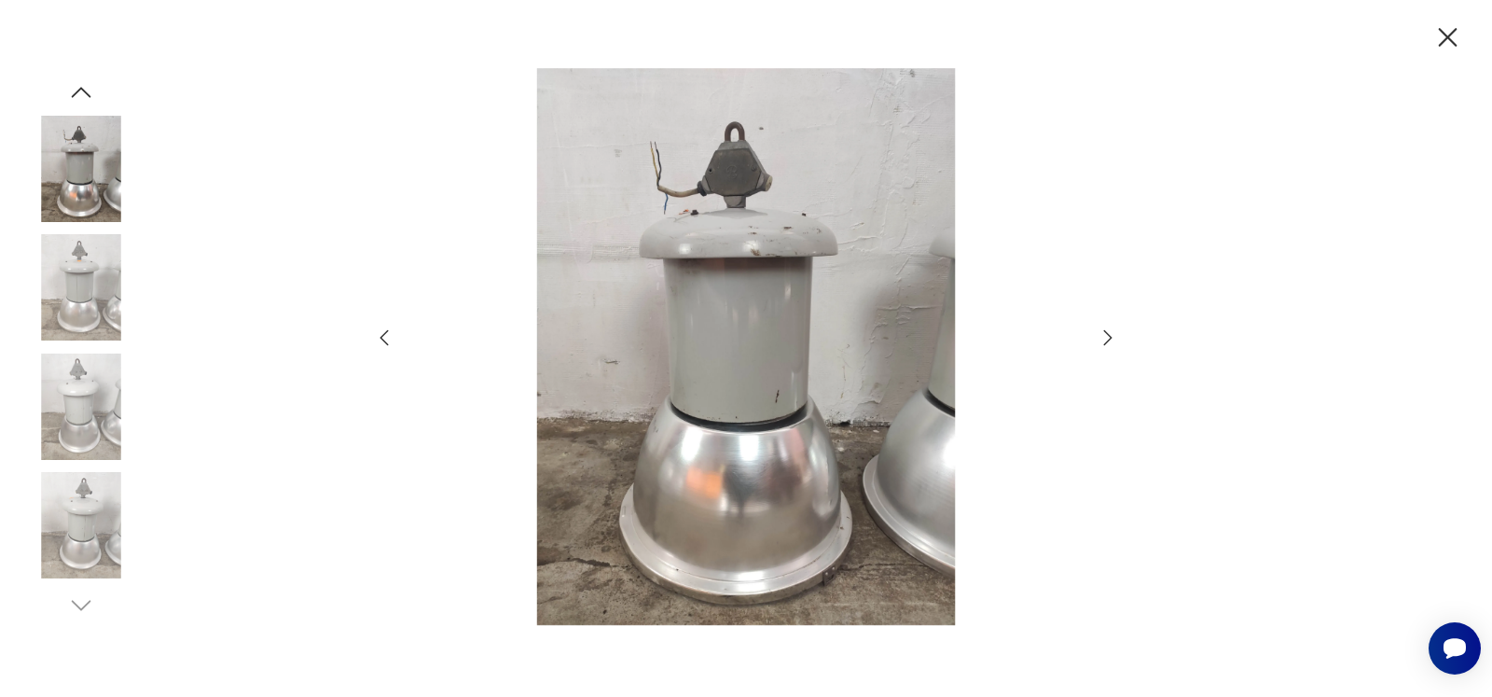
click at [1104, 342] on icon "button" at bounding box center [1108, 337] width 22 height 22
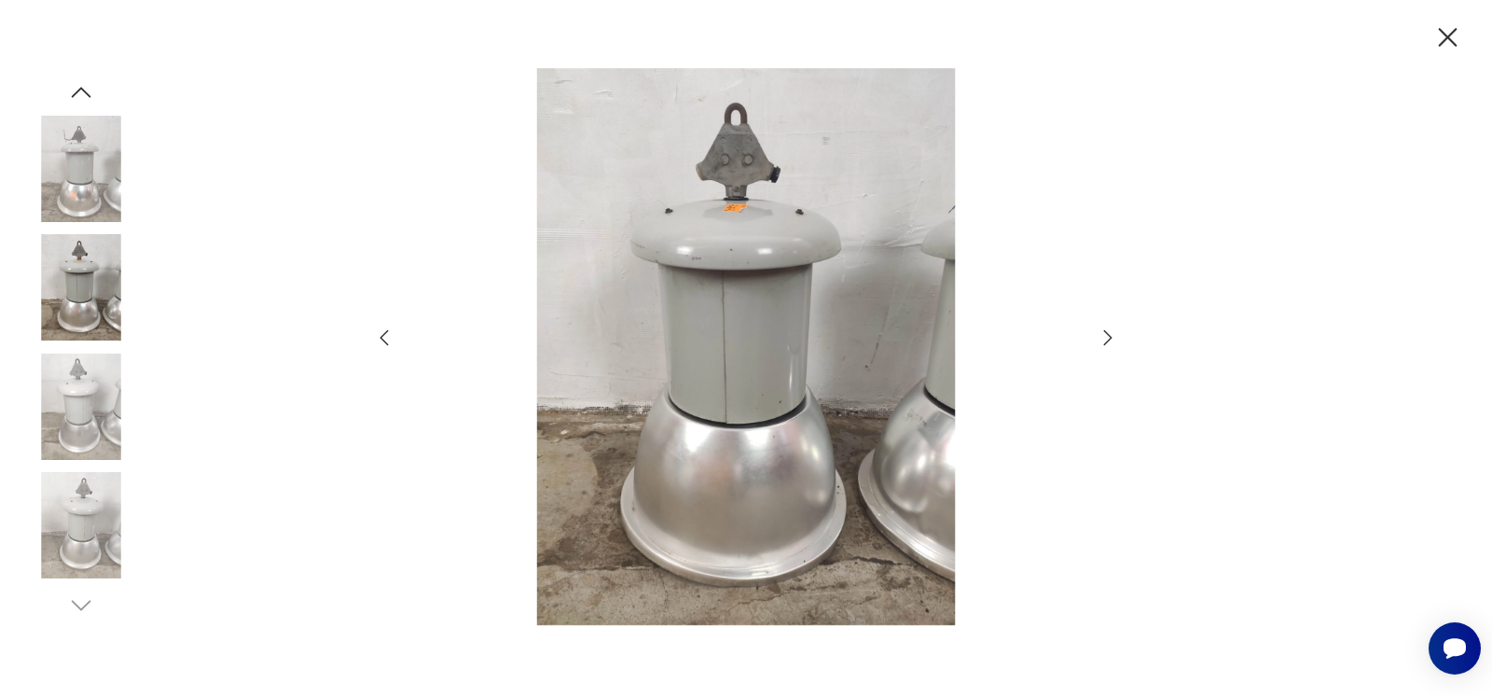
click at [1104, 342] on icon "button" at bounding box center [1108, 337] width 22 height 22
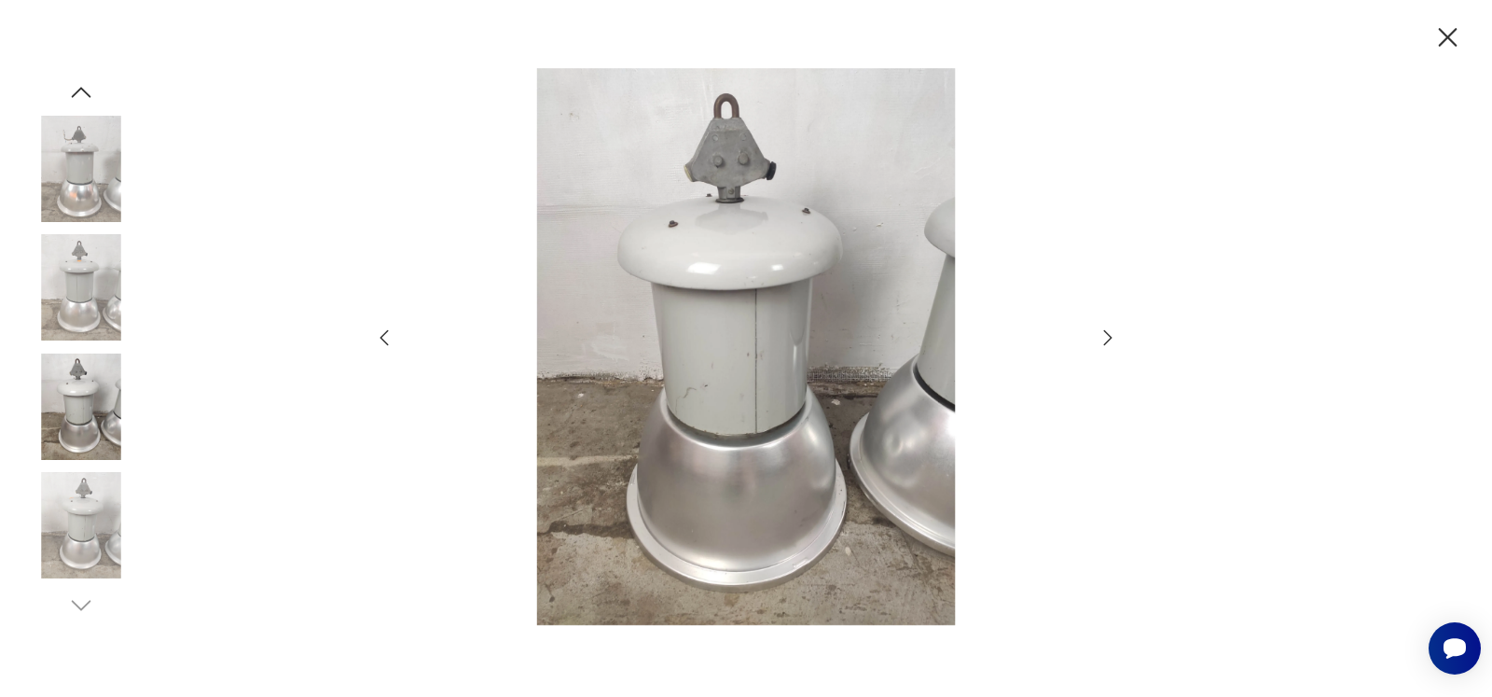
click at [1104, 342] on icon "button" at bounding box center [1108, 337] width 22 height 22
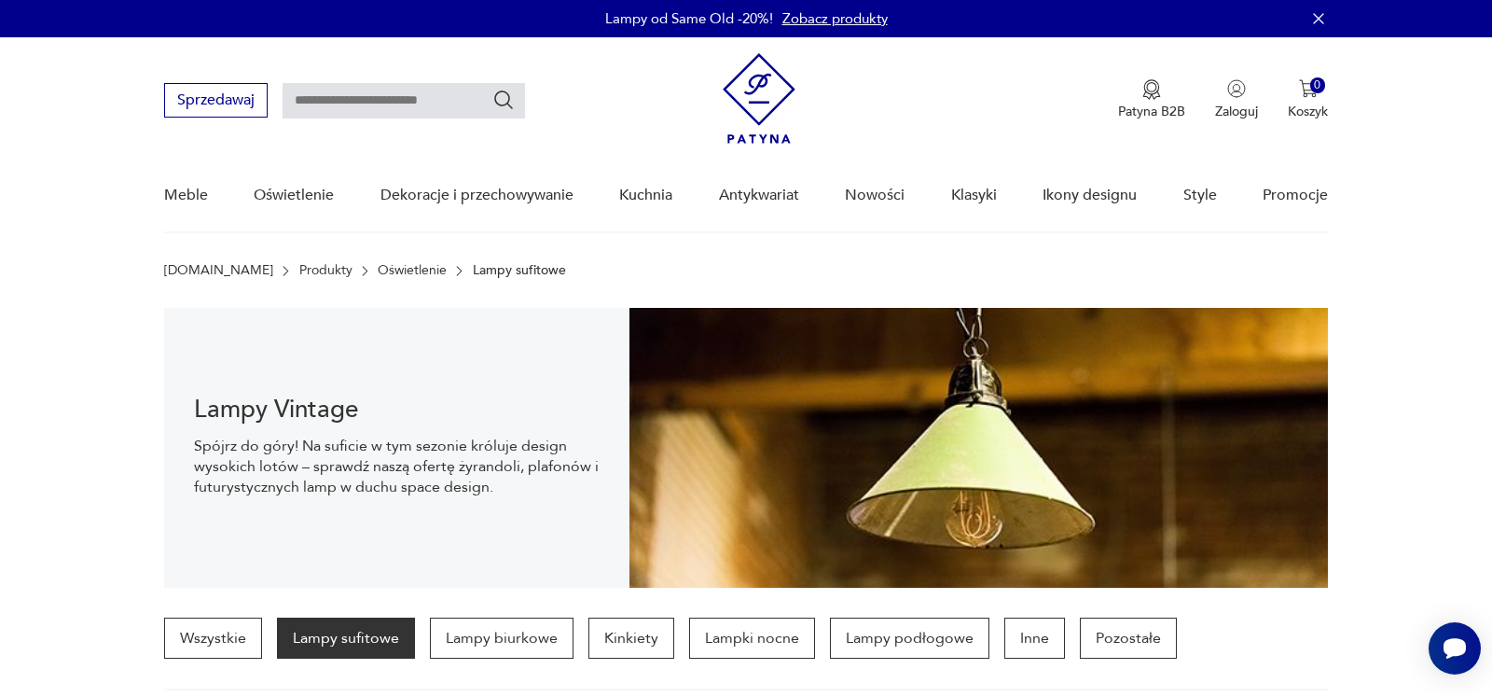
scroll to position [381, 0]
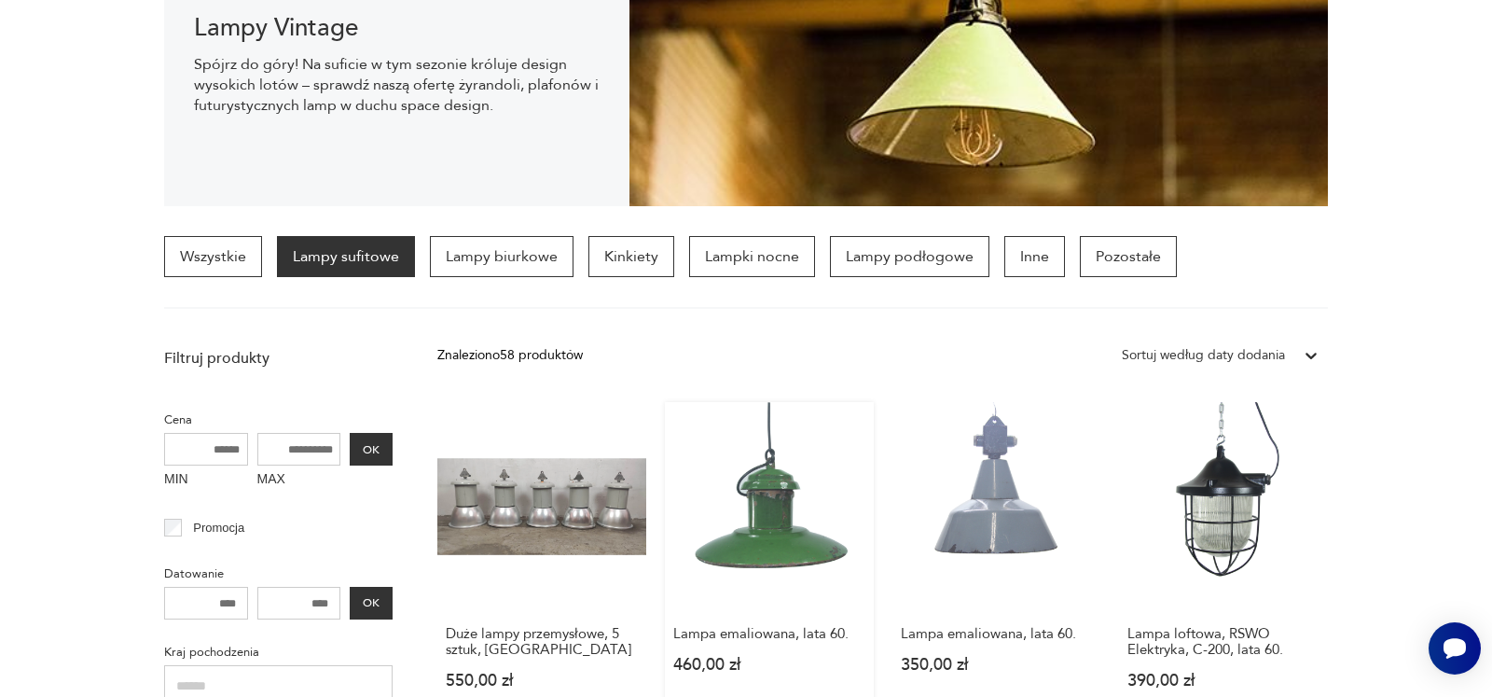
click at [766, 505] on link "Lampa emaliowana, lata 60. 460,00 zł" at bounding box center [769, 563] width 209 height 323
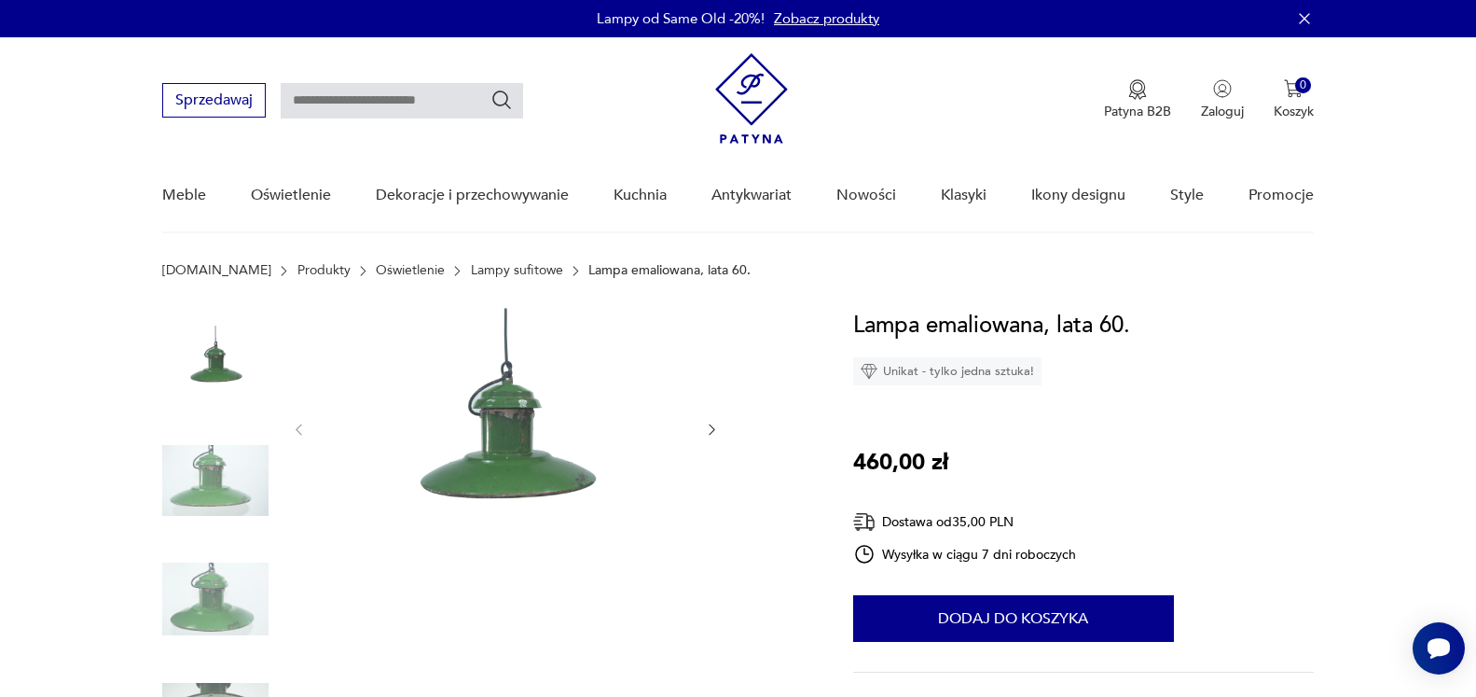
click at [714, 429] on icon "button" at bounding box center [713, 429] width 6 height 11
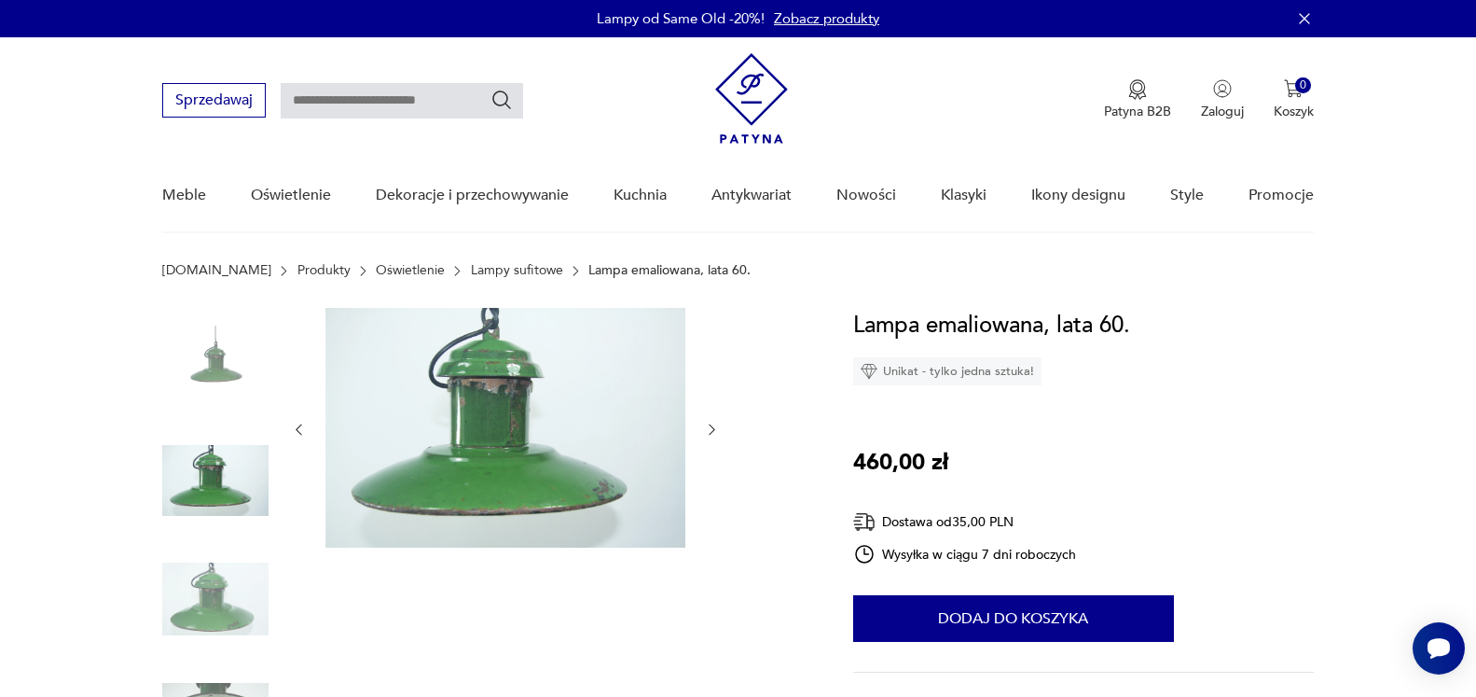
click at [714, 429] on icon "button" at bounding box center [713, 429] width 6 height 11
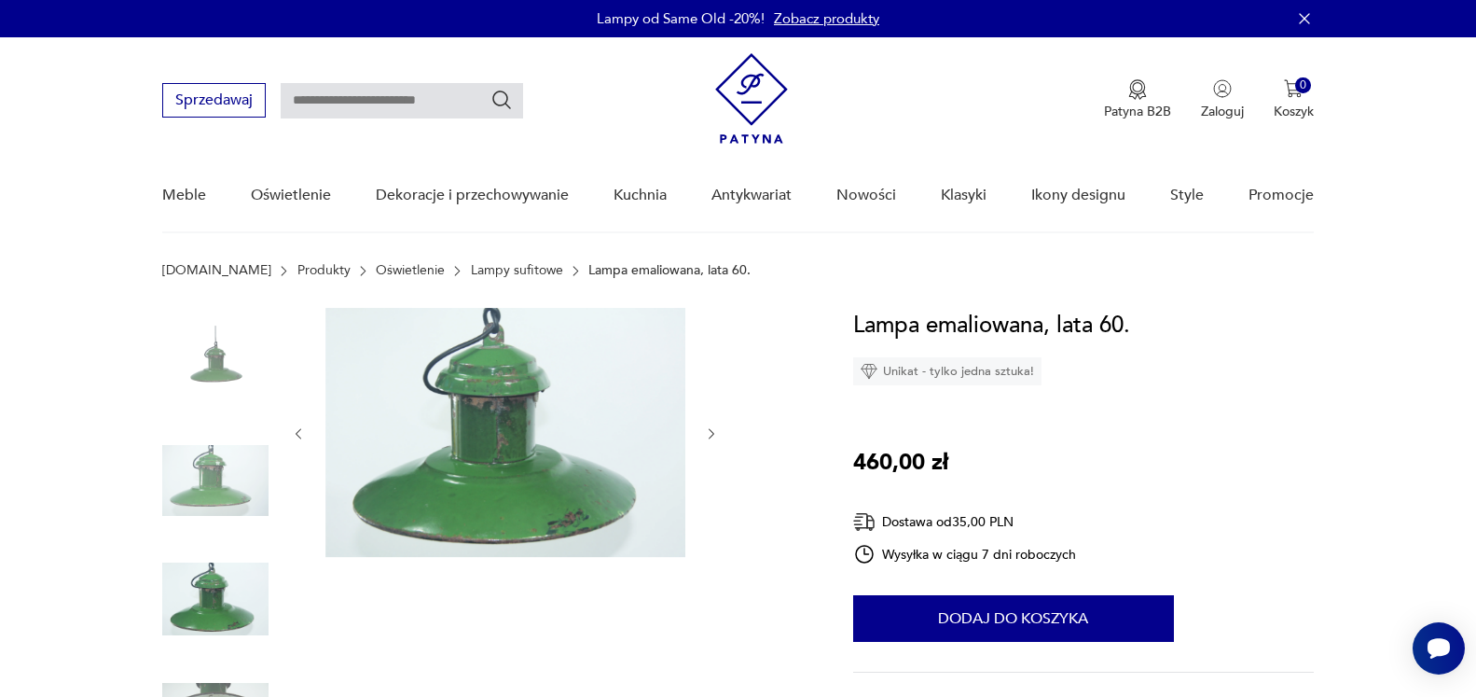
click at [714, 429] on icon "button" at bounding box center [712, 434] width 16 height 16
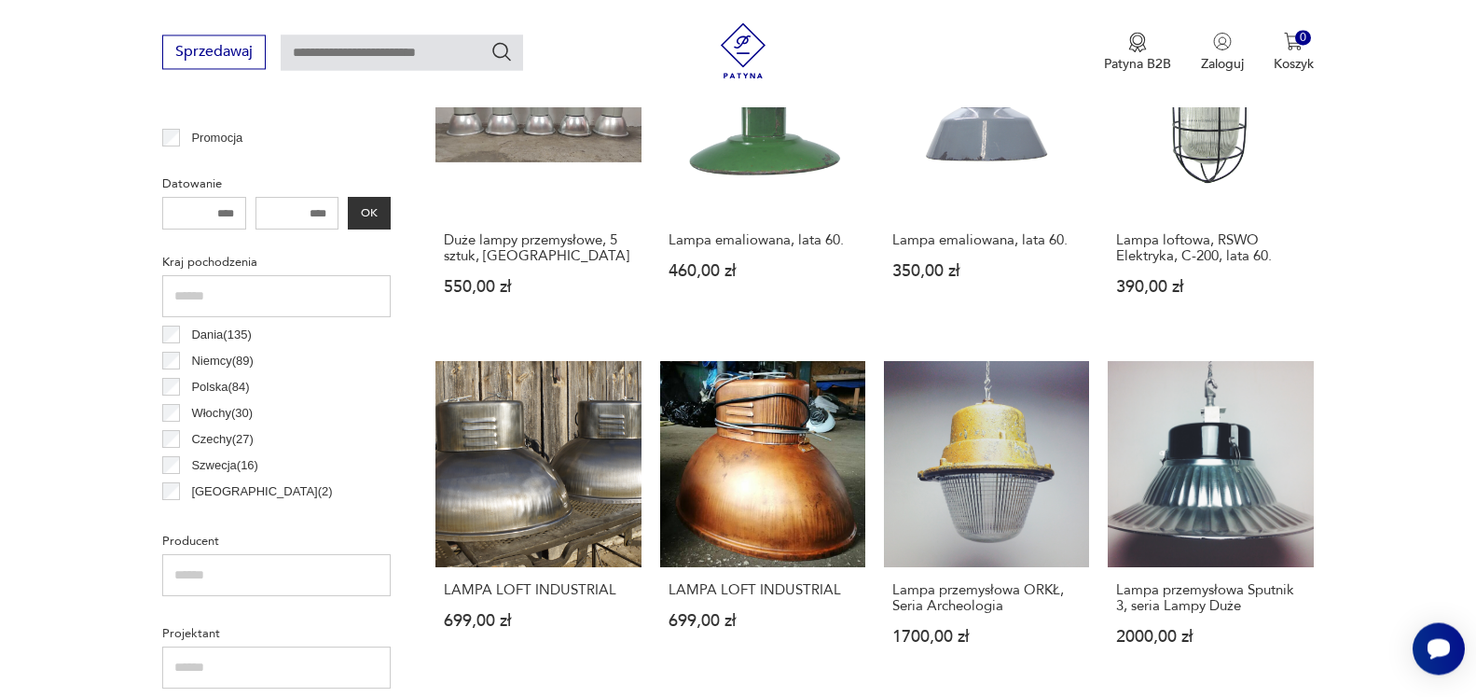
scroll to position [779, 0]
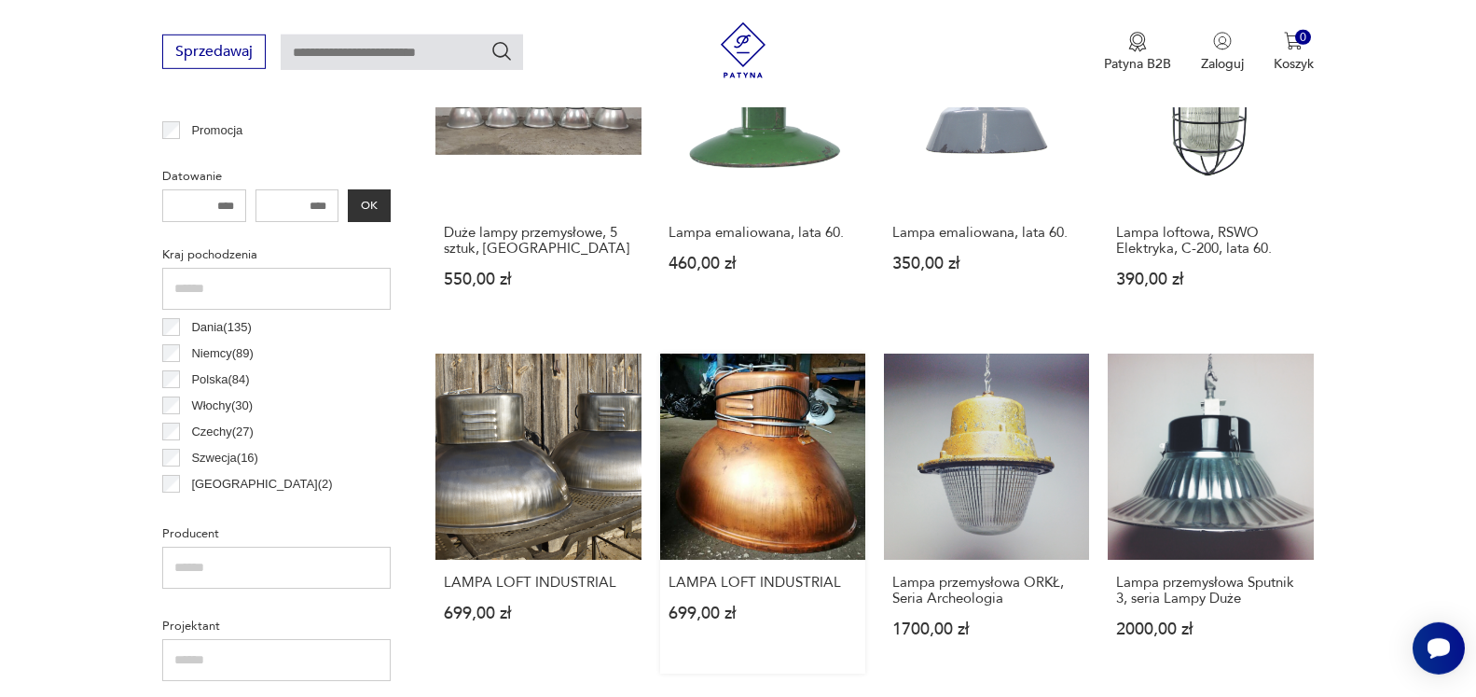
click at [734, 432] on link "LAMPA LOFT INDUSTRIAL 699,00 zł" at bounding box center [762, 512] width 205 height 319
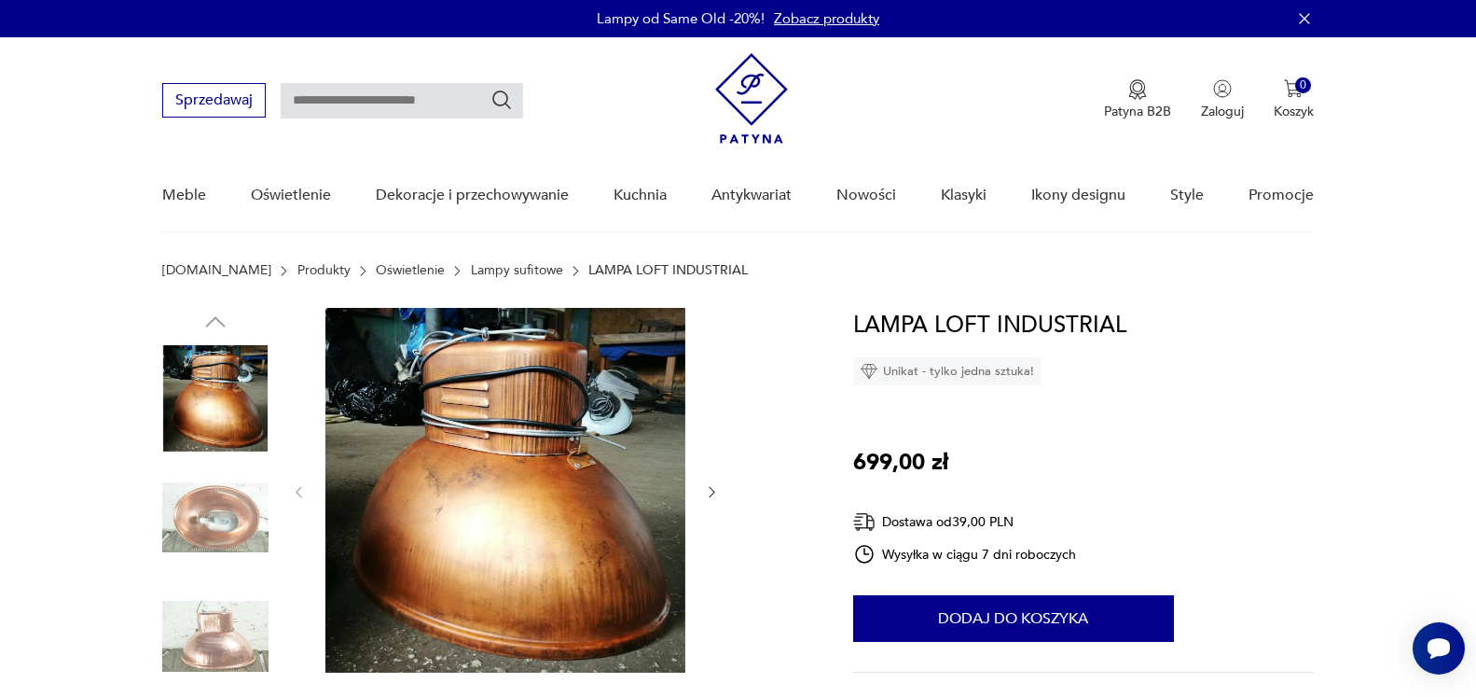
click at [217, 479] on img at bounding box center [215, 517] width 106 height 106
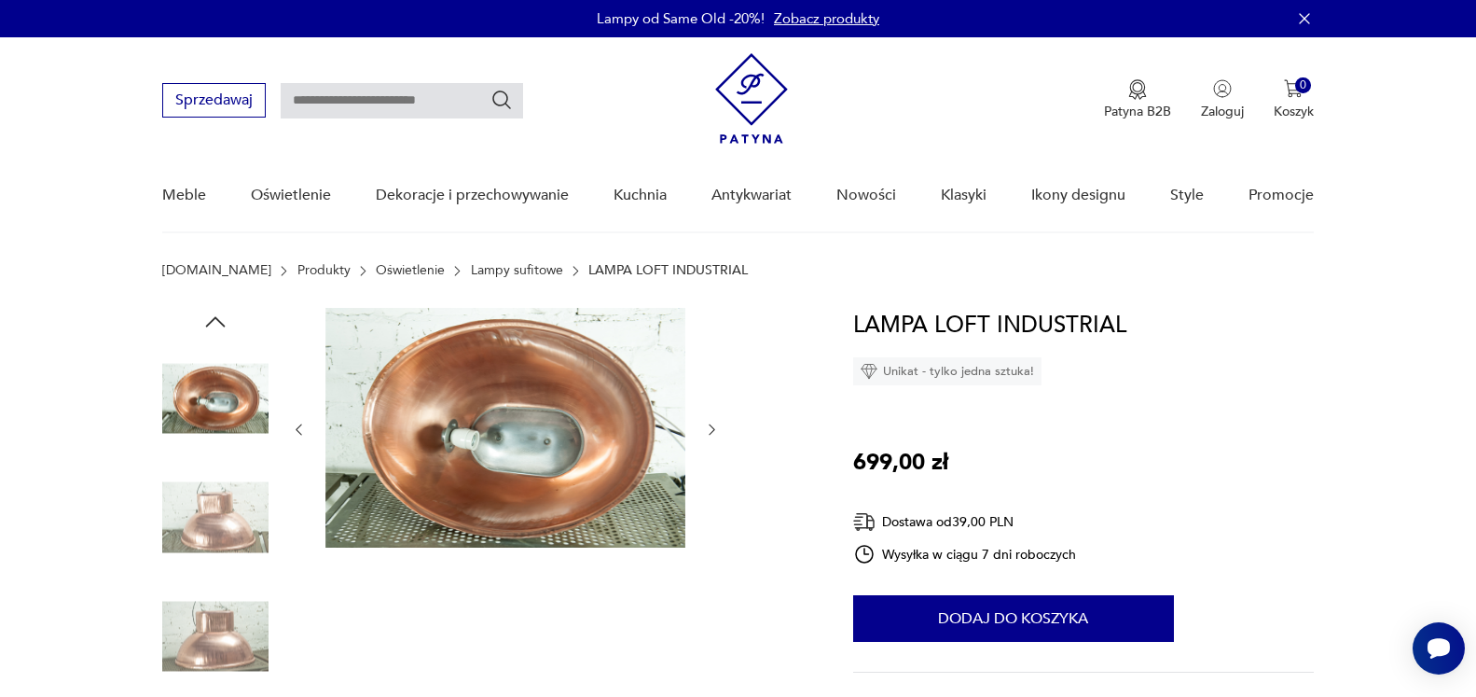
click at [201, 617] on img at bounding box center [215, 636] width 106 height 106
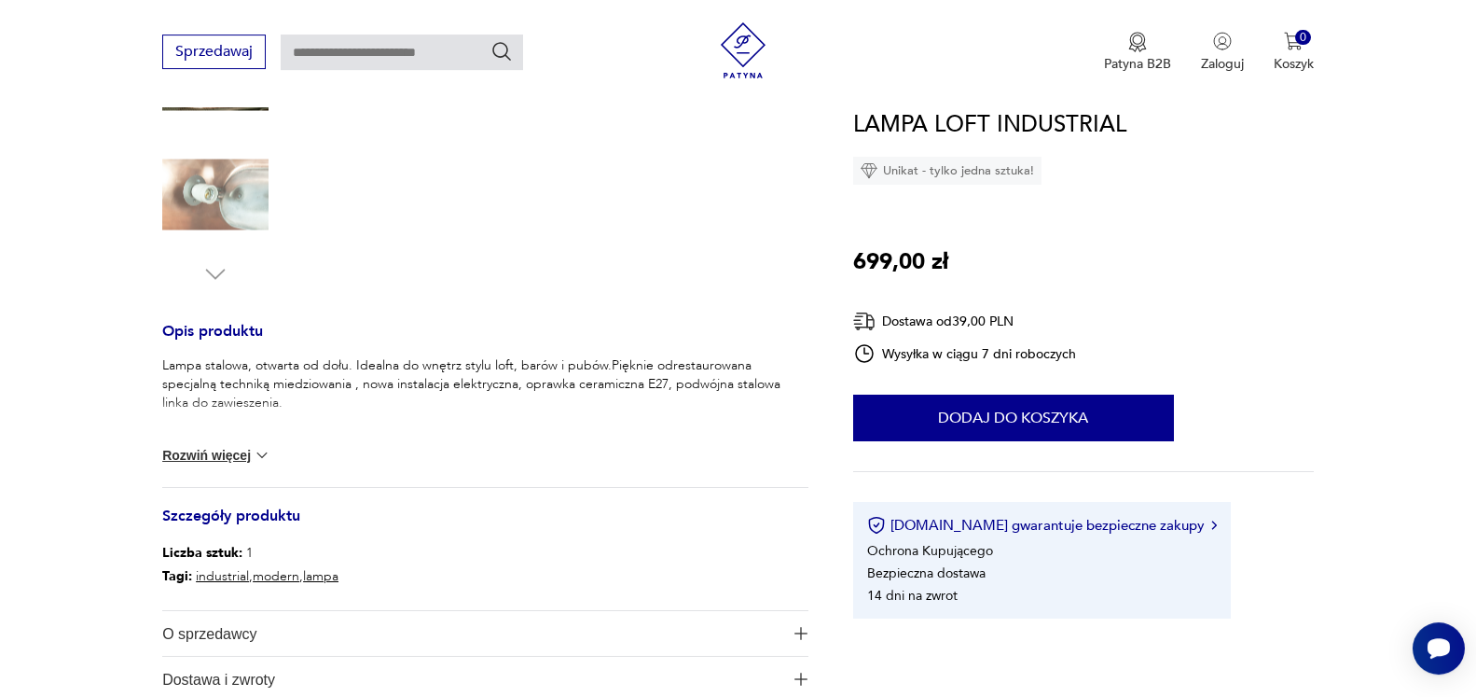
scroll to position [586, 0]
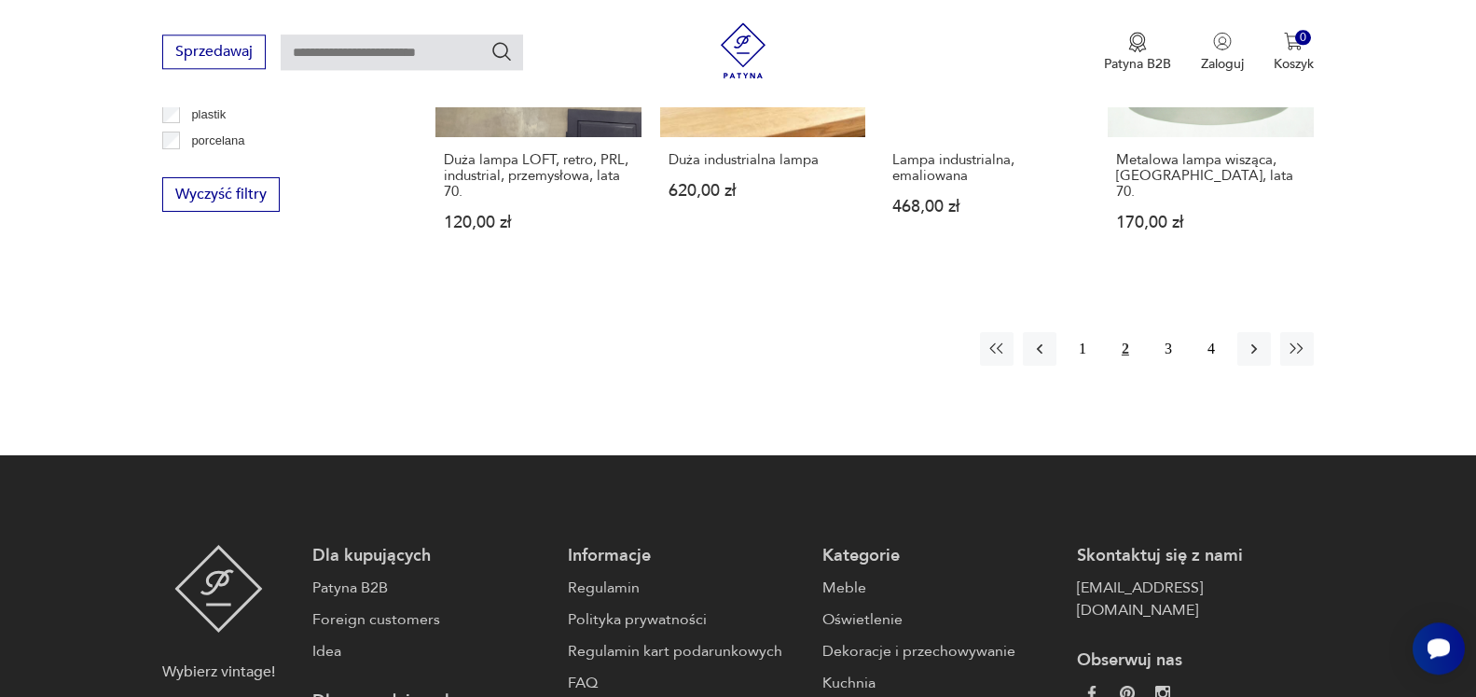
scroll to position [1964, 0]
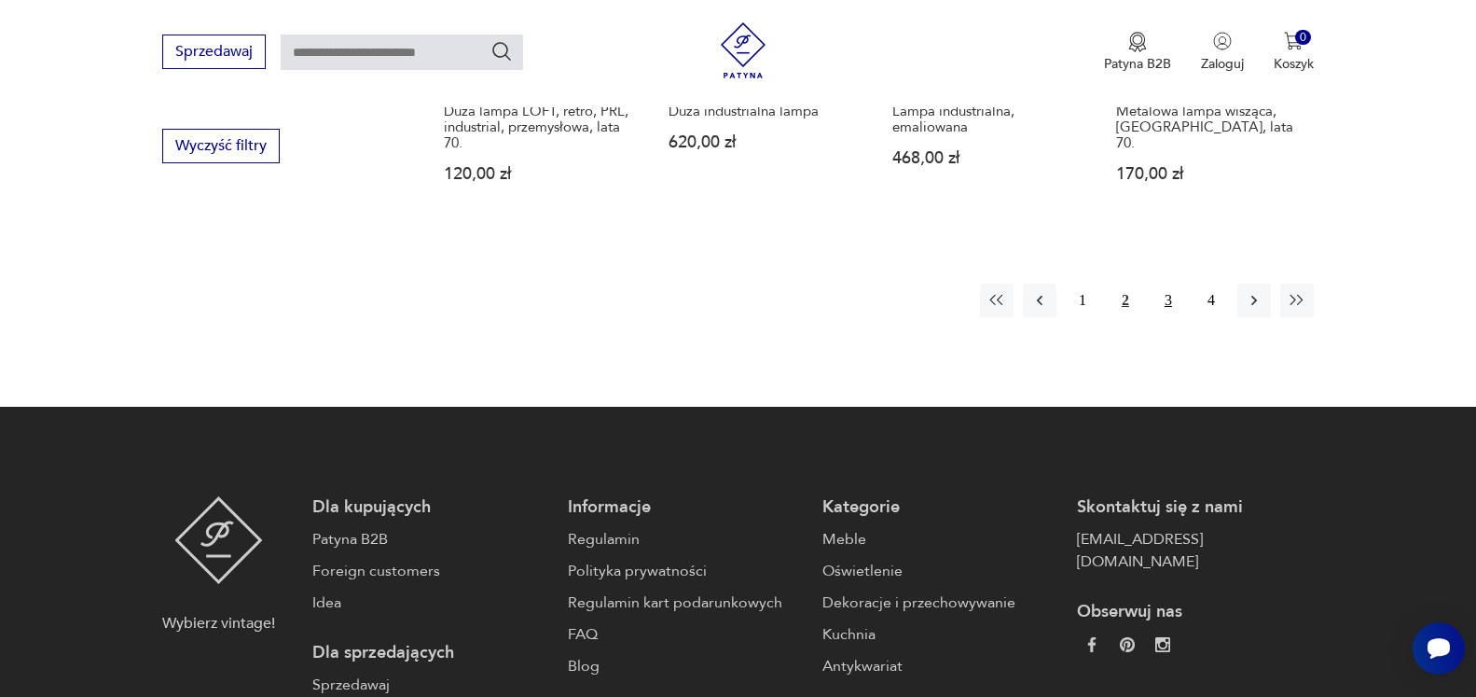
click at [1169, 307] on button "3" at bounding box center [1169, 301] width 34 height 34
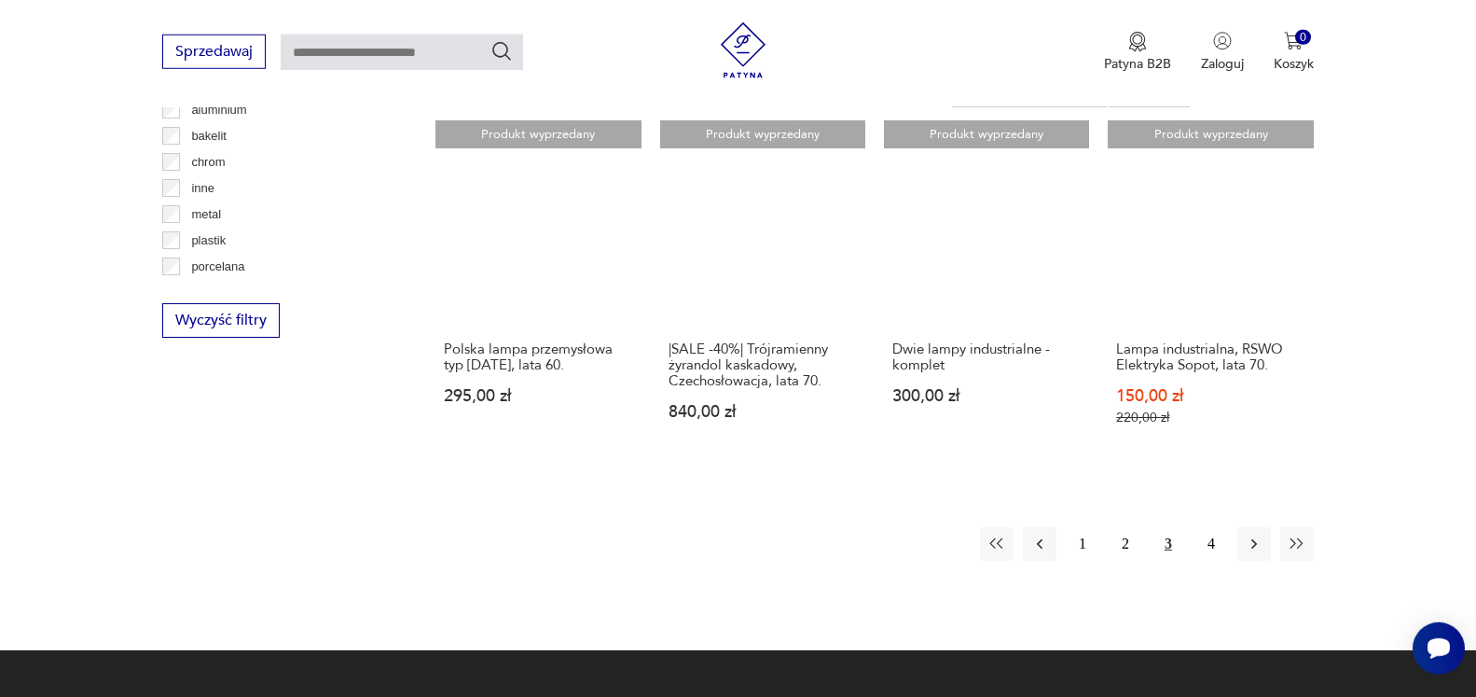
scroll to position [1819, 0]
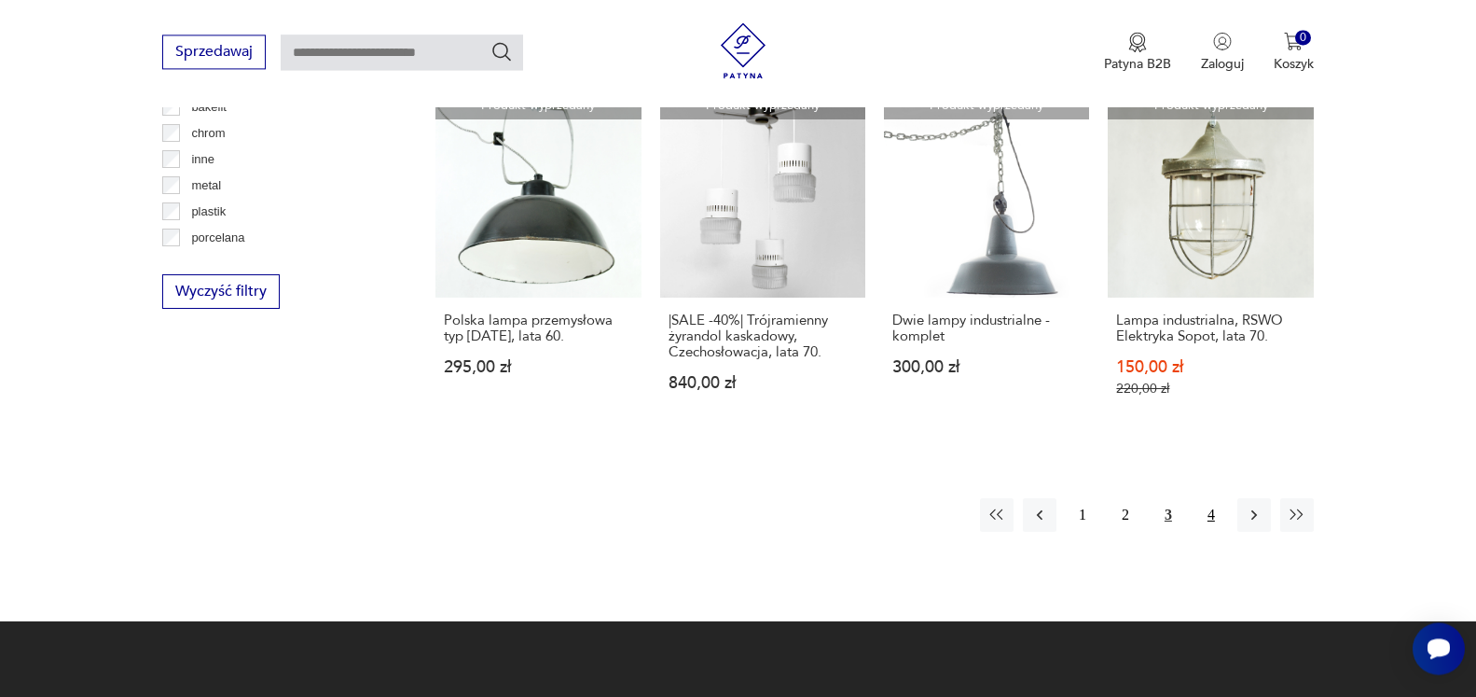
click at [1207, 498] on button "4" at bounding box center [1212, 515] width 34 height 34
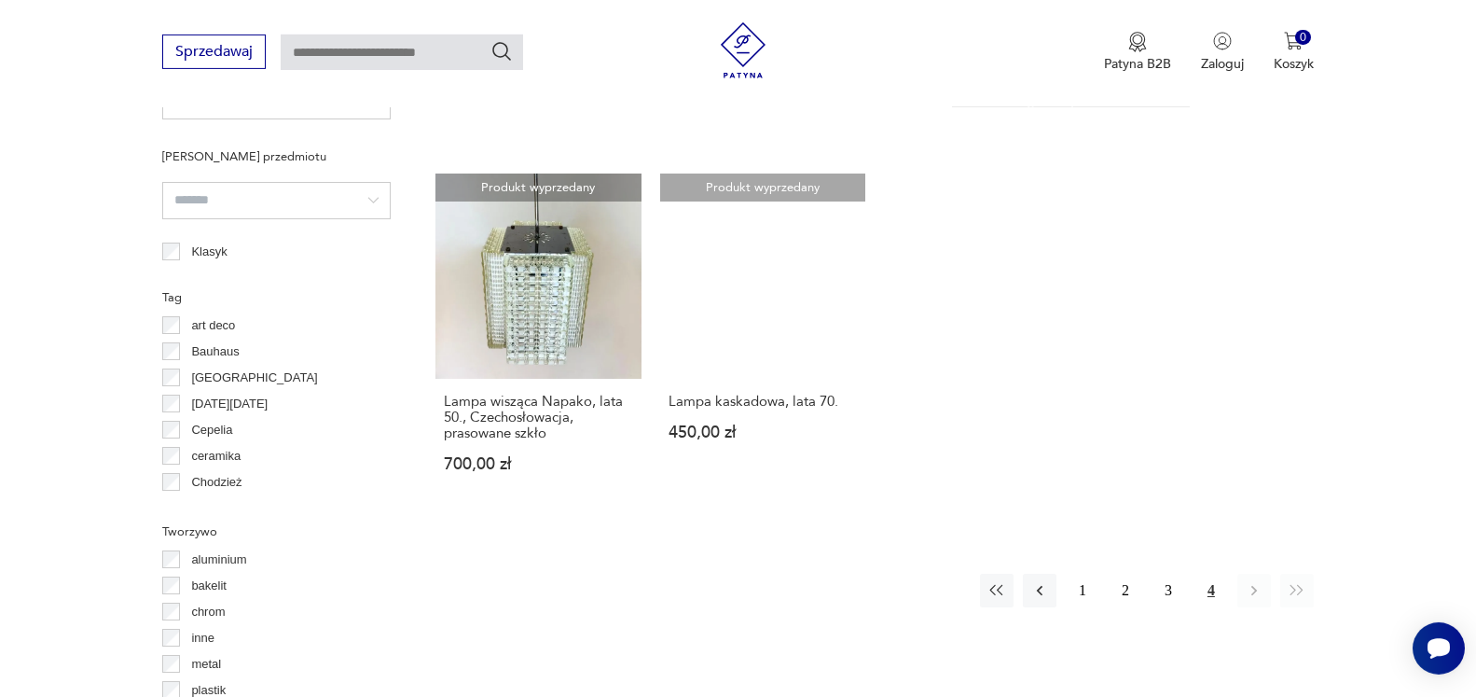
scroll to position [1343, 0]
